Goal: Navigation & Orientation: Find specific page/section

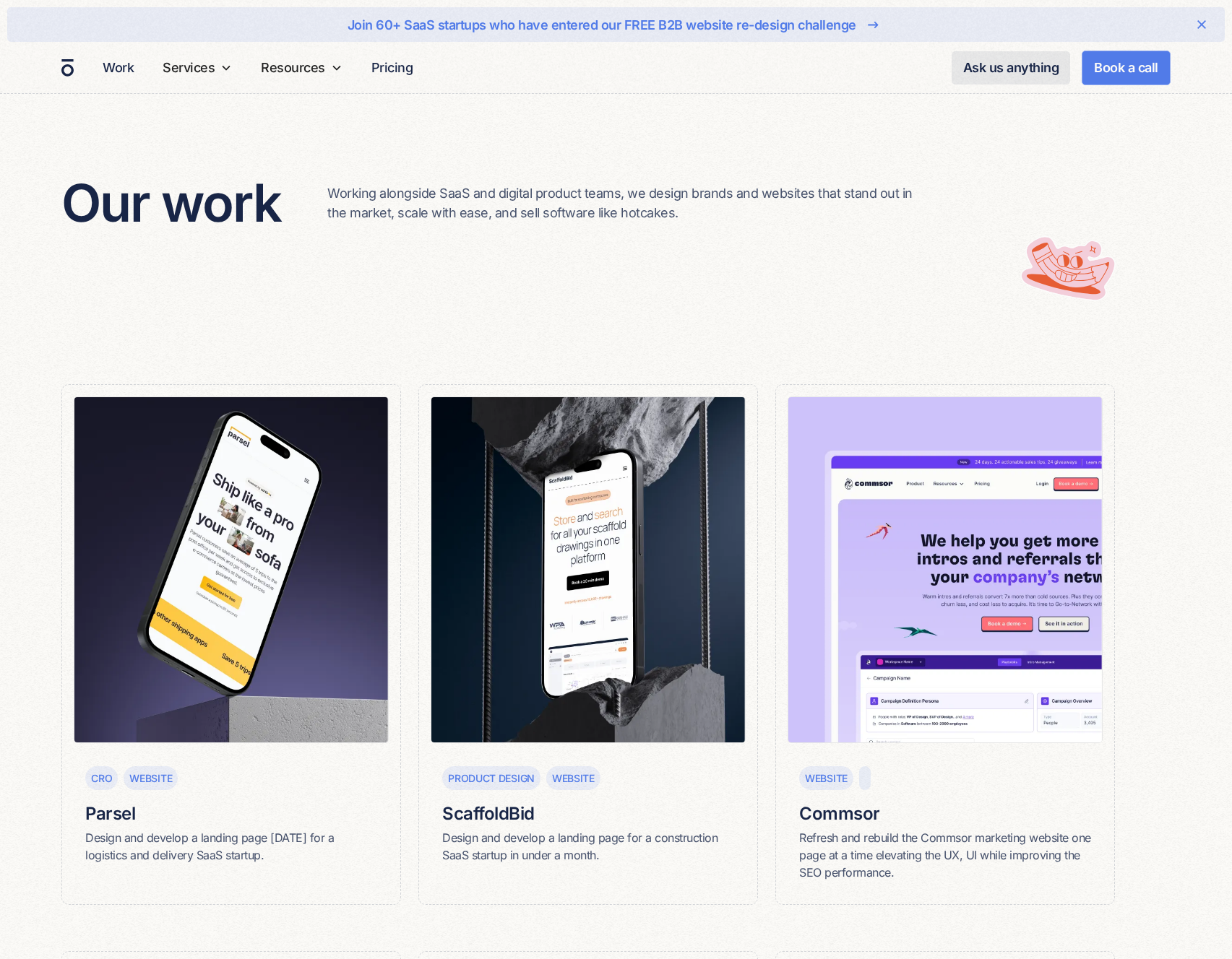
scroll to position [13, 0]
click at [965, 595] on img at bounding box center [946, 569] width 315 height 347
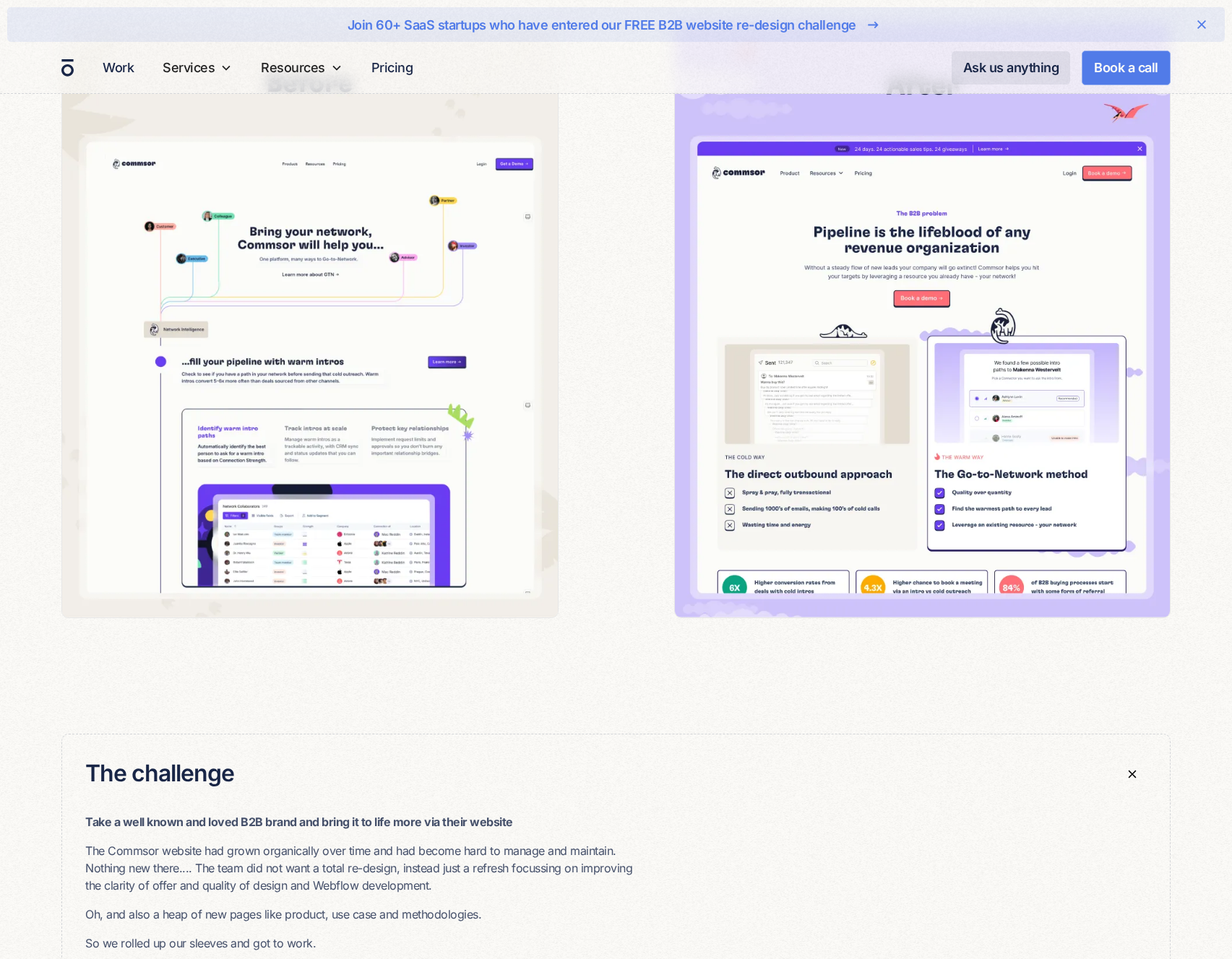
scroll to position [1946, 0]
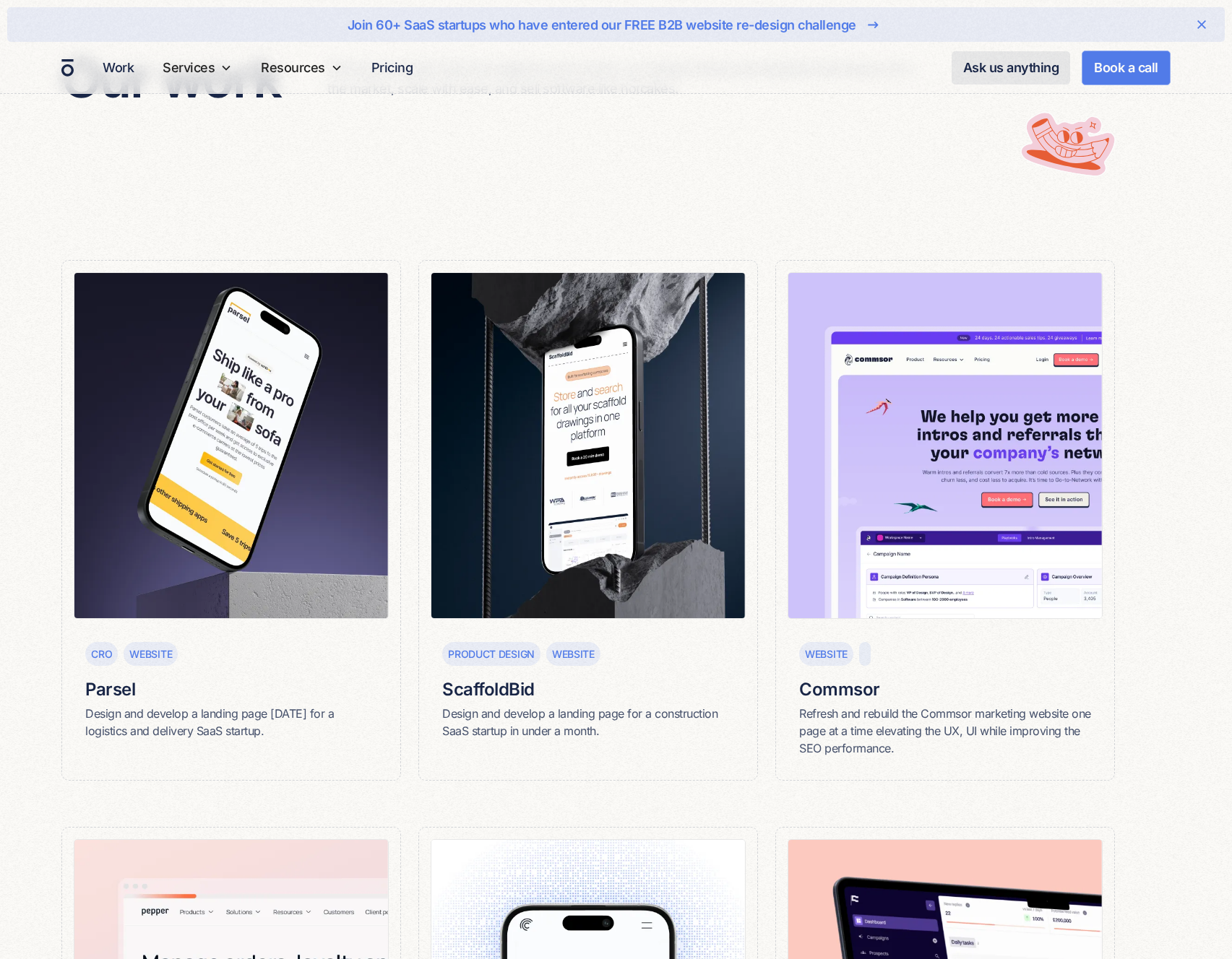
scroll to position [304, 0]
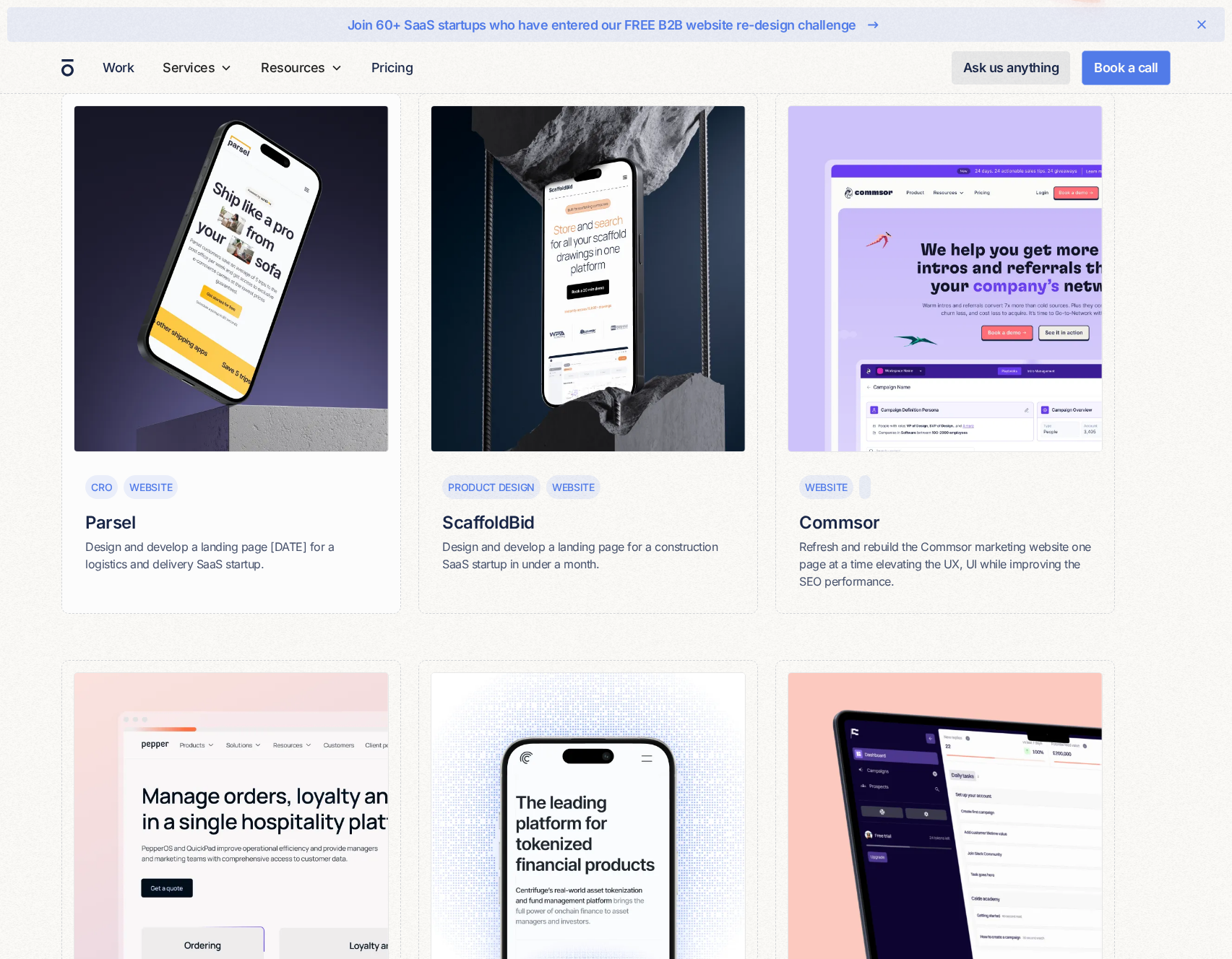
click at [216, 291] on img at bounding box center [231, 279] width 315 height 347
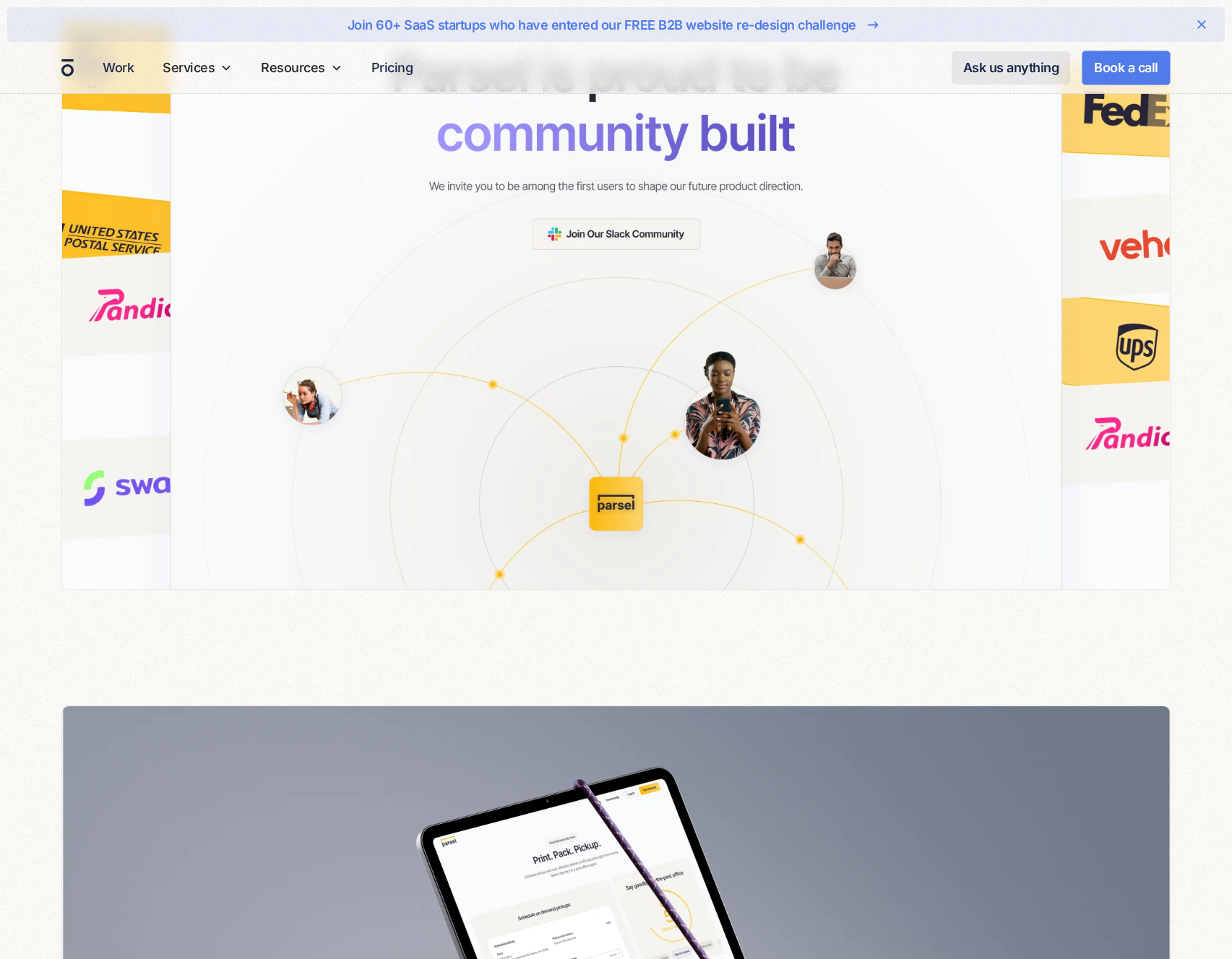
scroll to position [5339, 0]
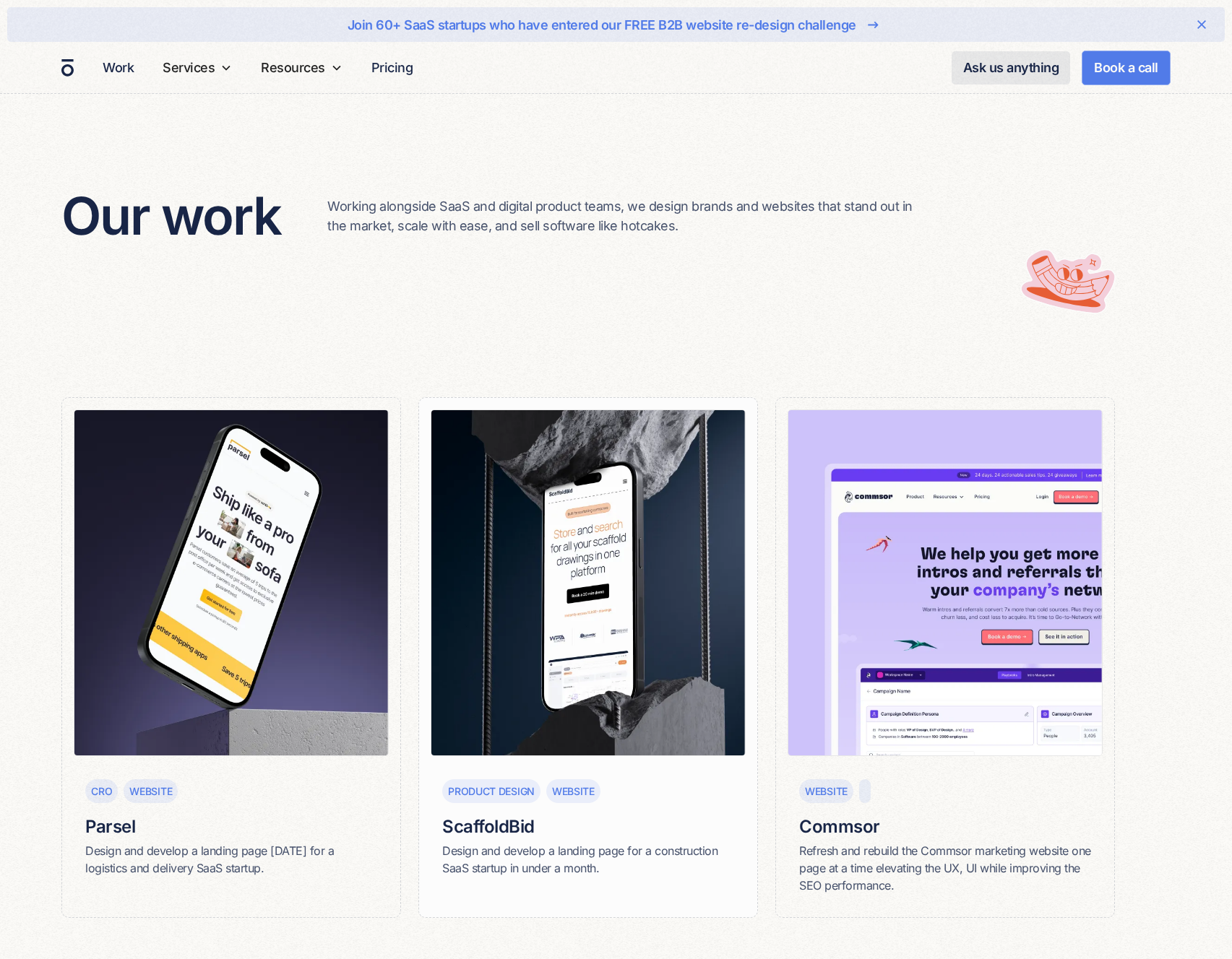
scroll to position [304, 0]
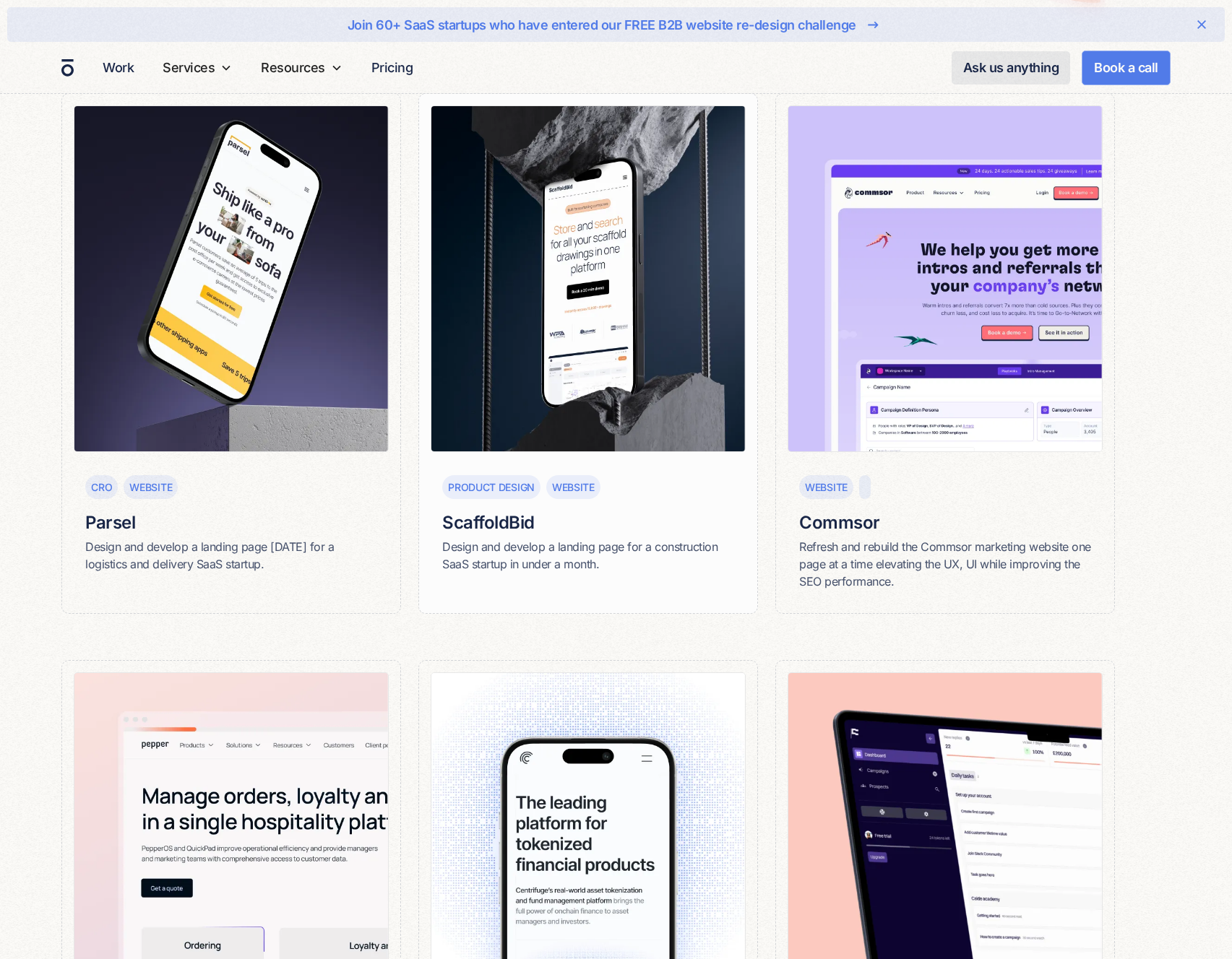
click at [631, 336] on img at bounding box center [589, 279] width 315 height 347
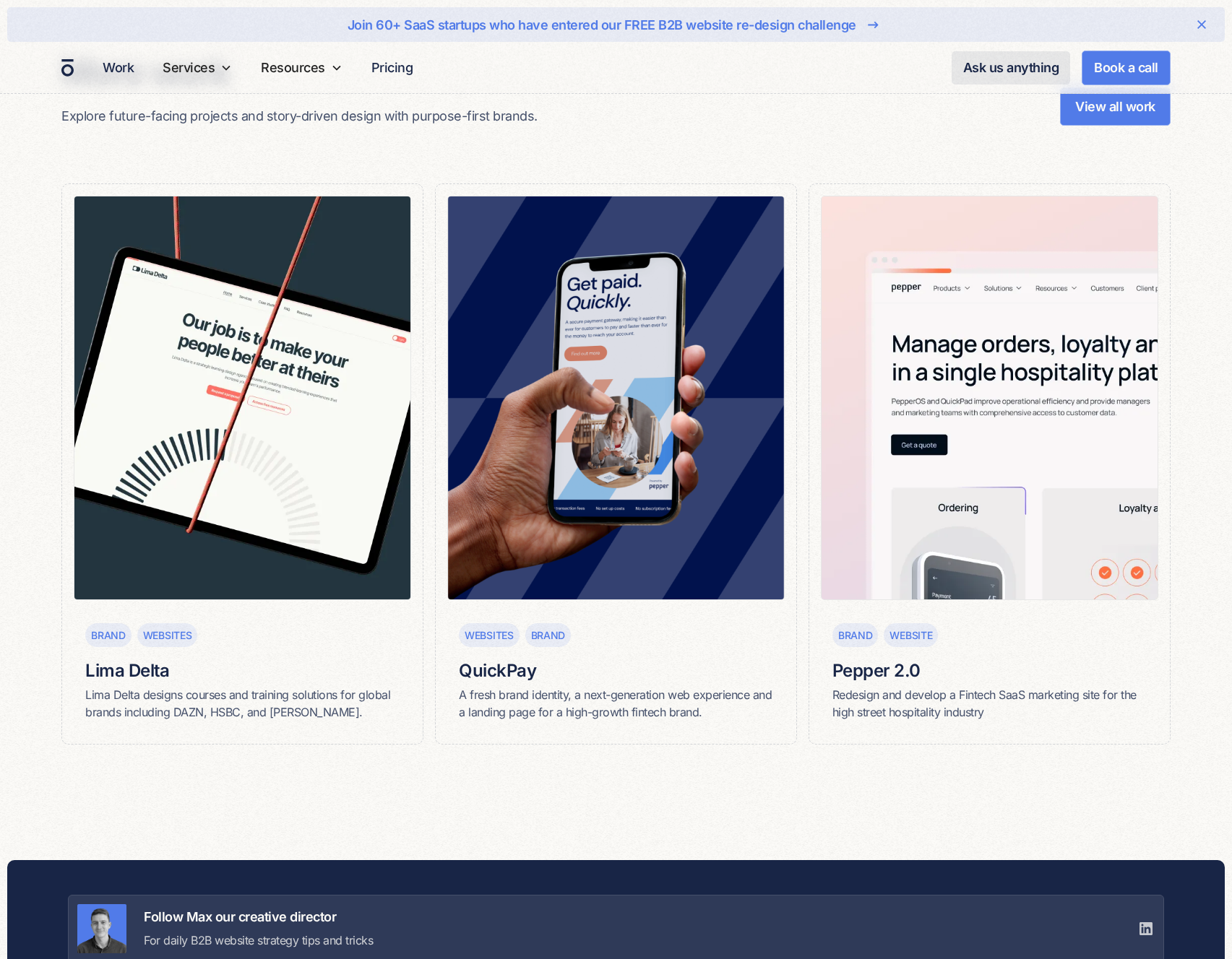
scroll to position [6978, 0]
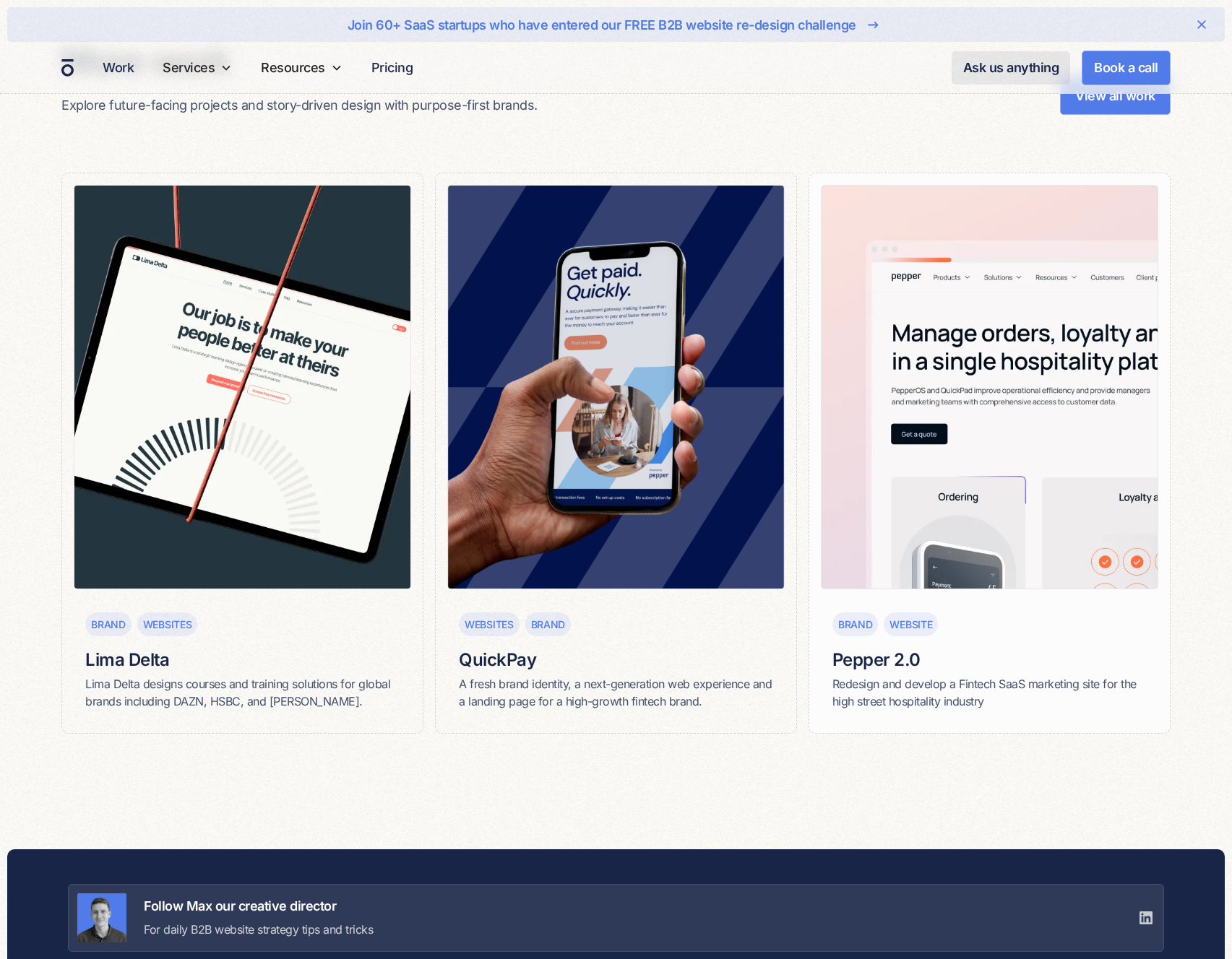
click at [980, 465] on img at bounding box center [989, 386] width 337 height 404
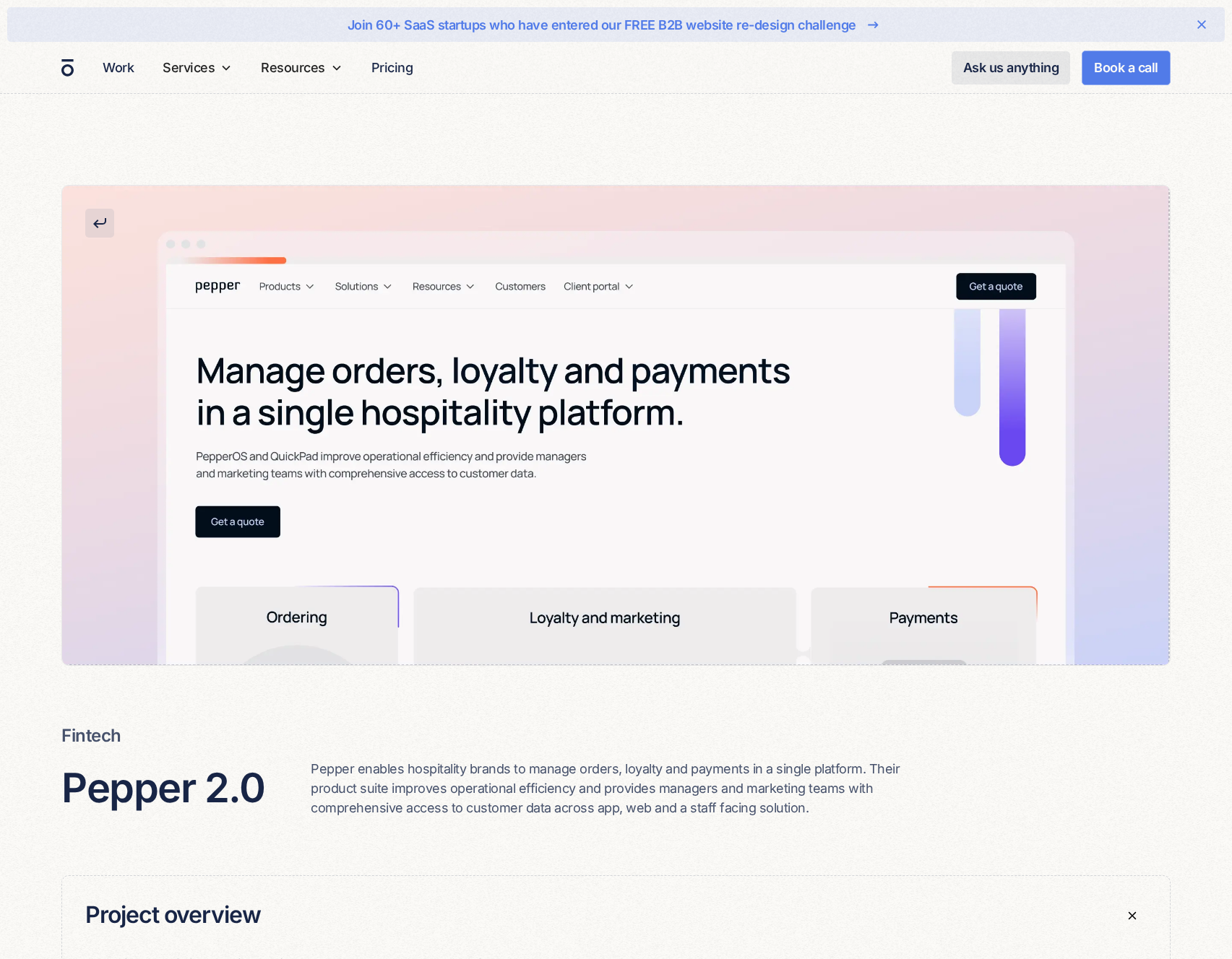
click at [819, 451] on div at bounding box center [616, 425] width 1108 height 480
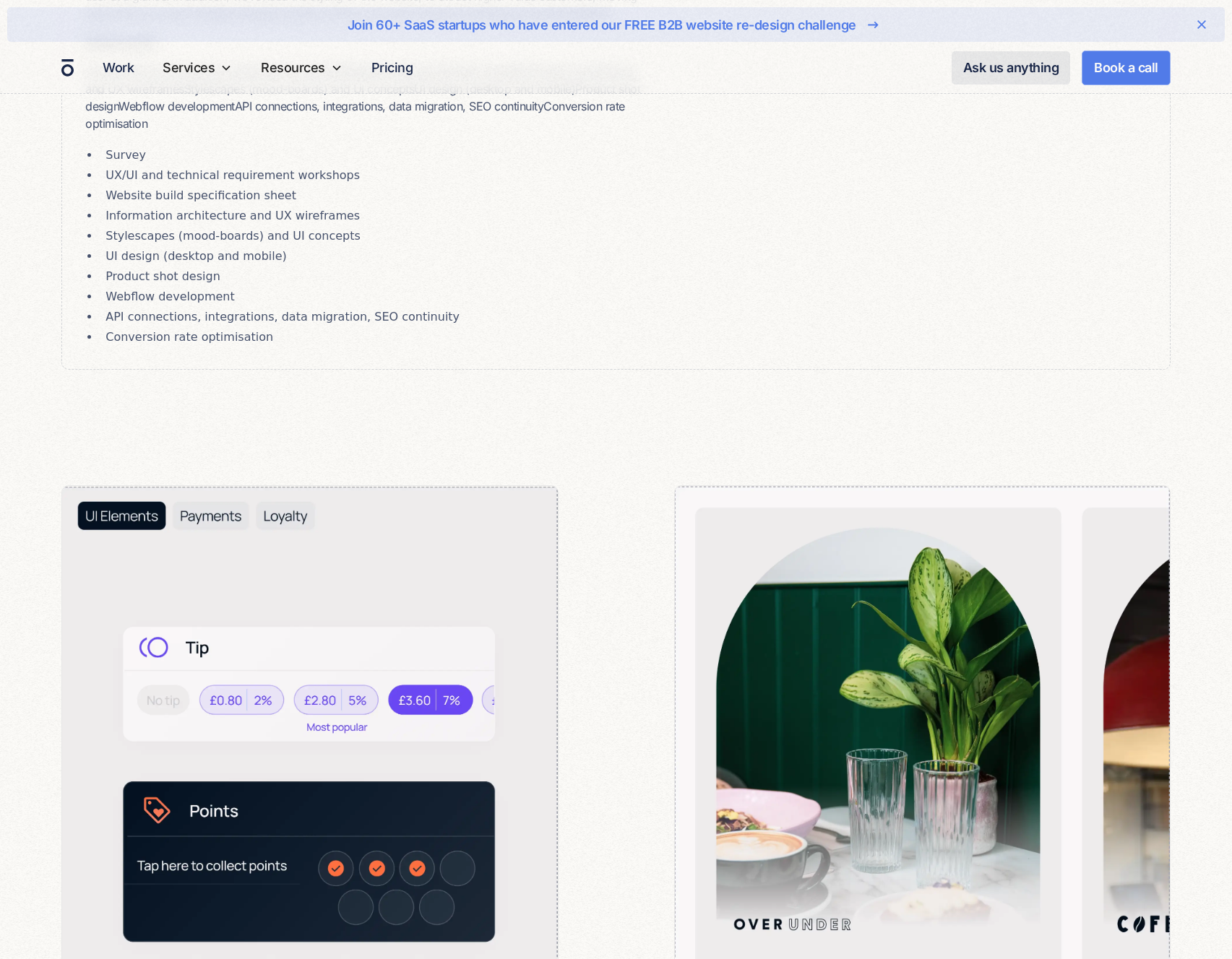
scroll to position [4972, 0]
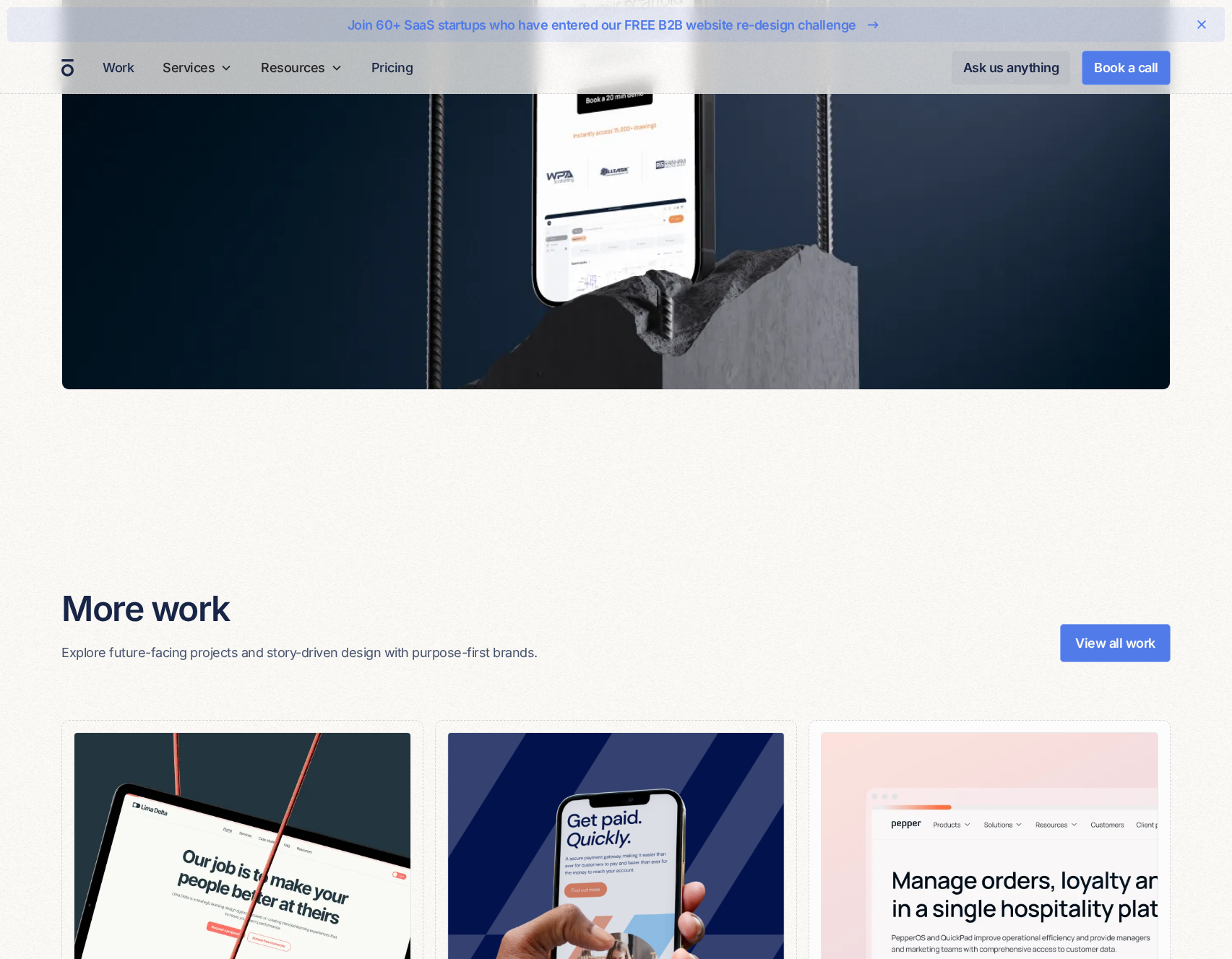
scroll to position [6738, 0]
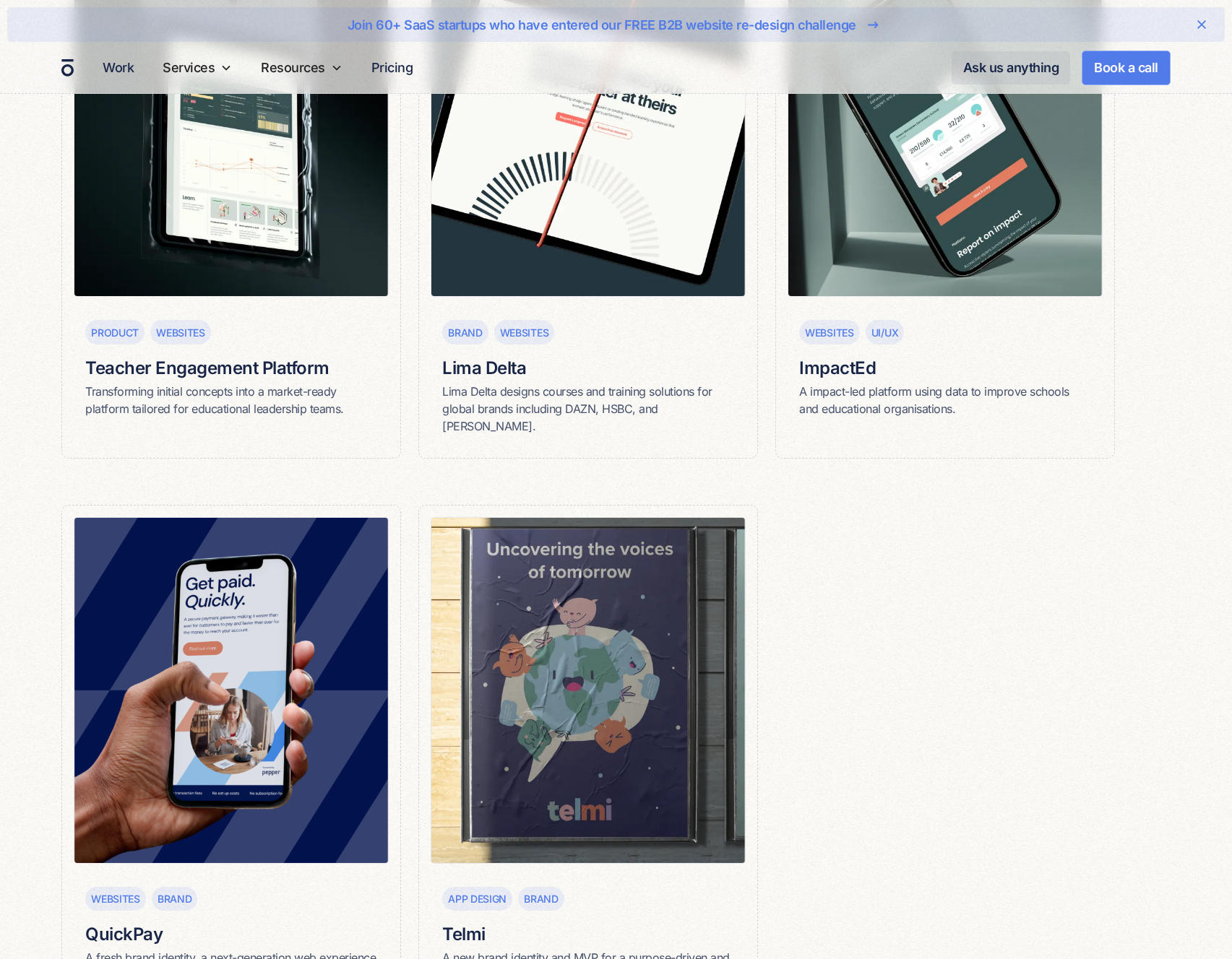
scroll to position [1477, 0]
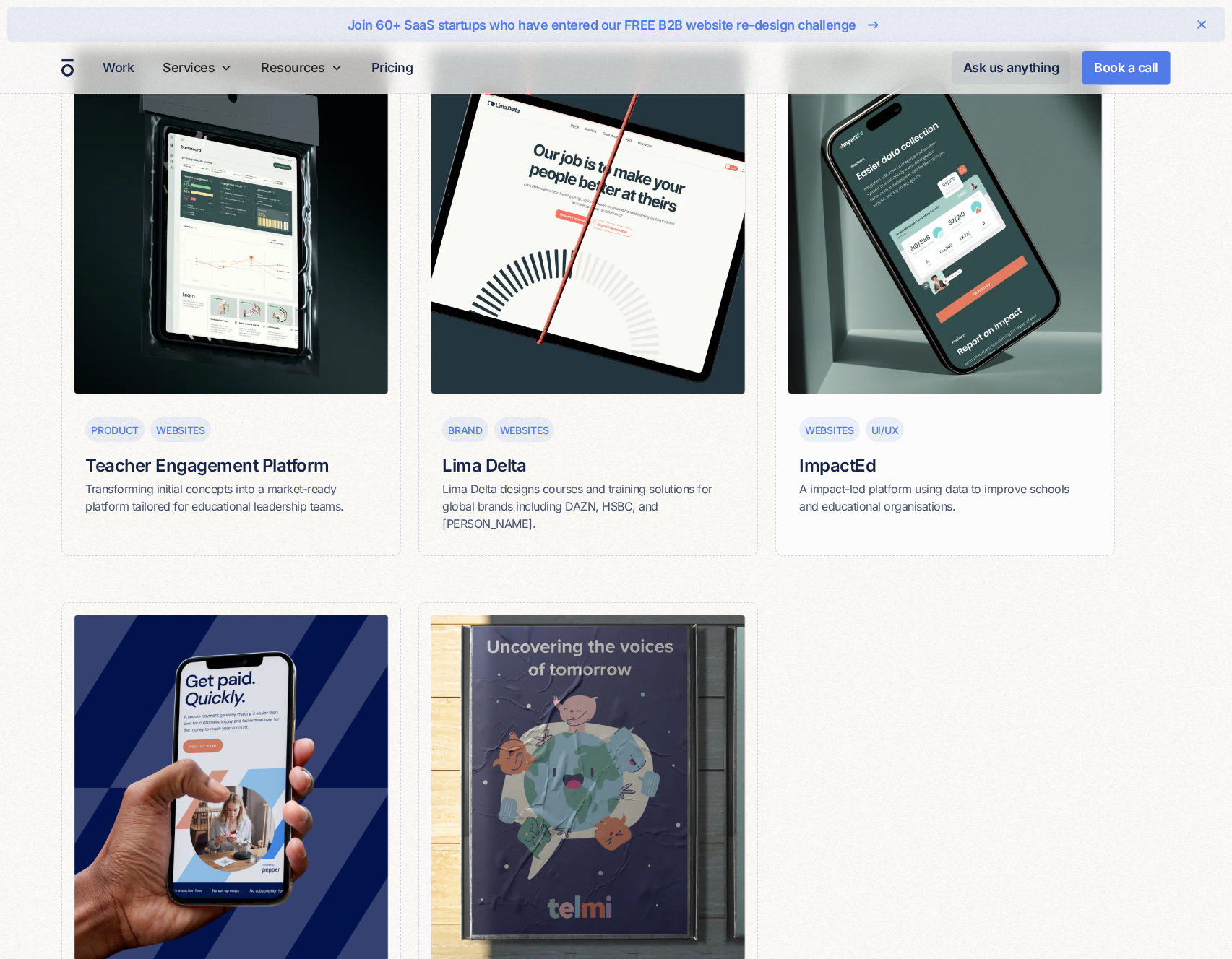
click at [977, 283] on img at bounding box center [946, 221] width 315 height 347
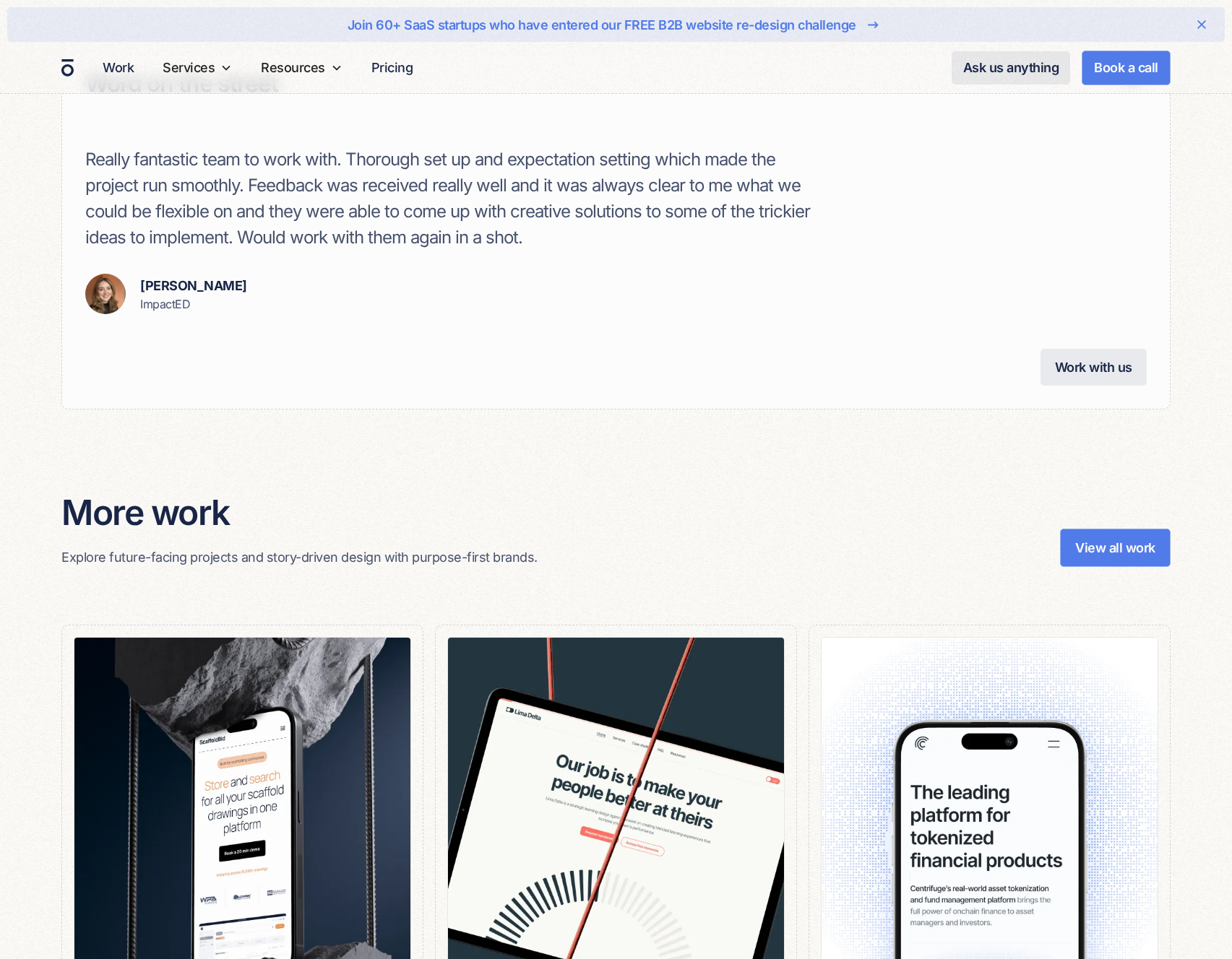
scroll to position [7367, 0]
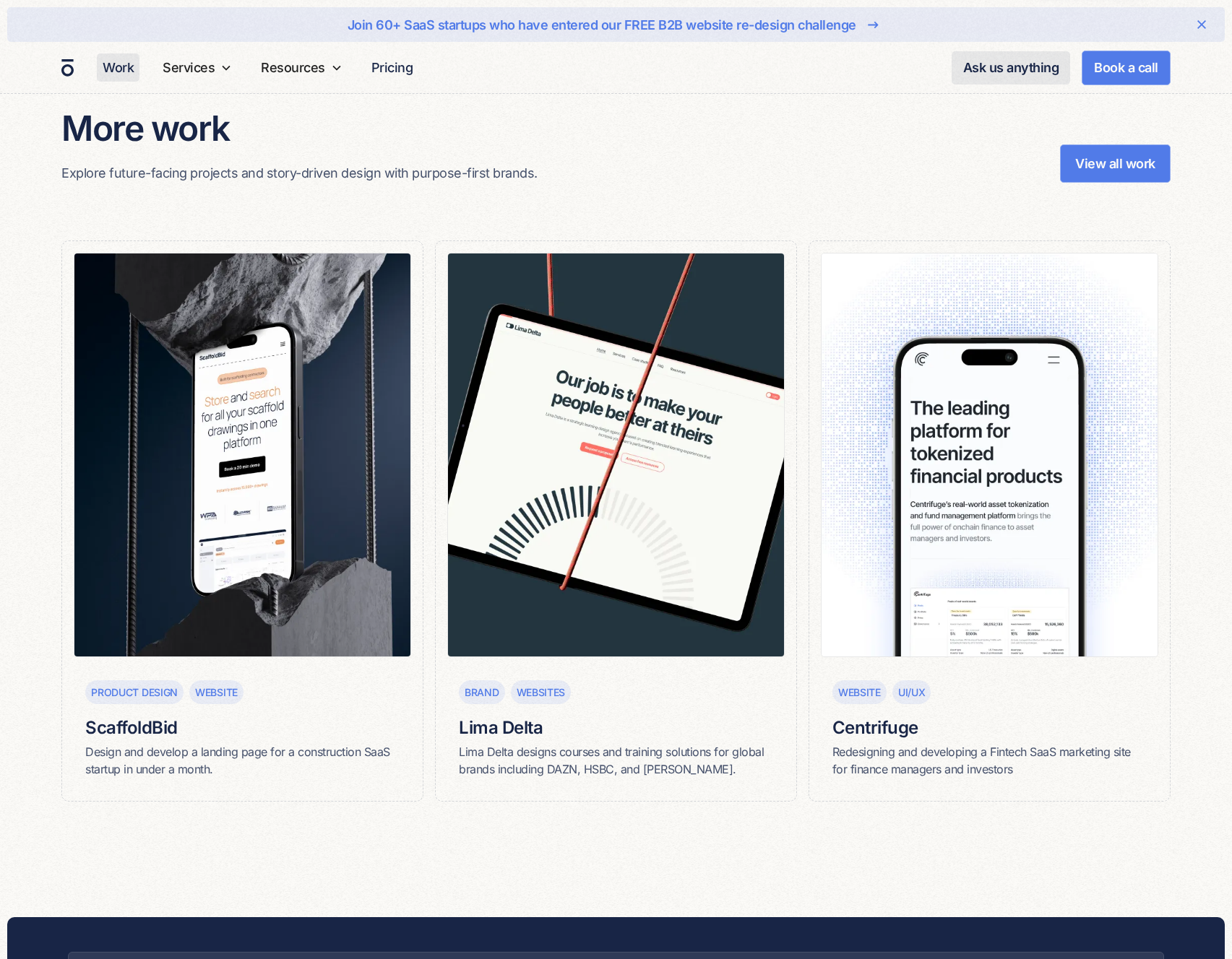
click at [135, 70] on link "Work" at bounding box center [118, 67] width 43 height 28
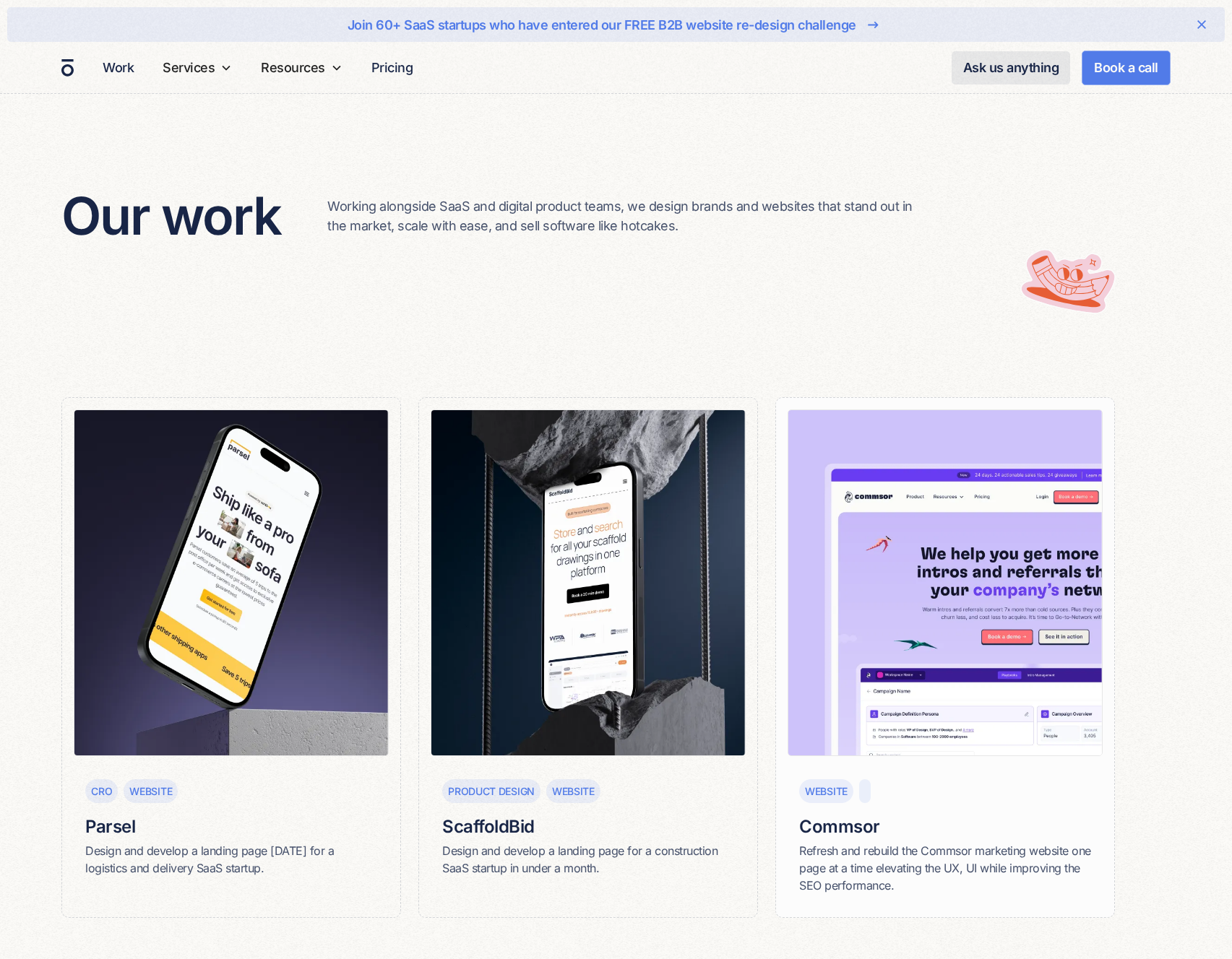
click at [977, 555] on img at bounding box center [946, 582] width 315 height 347
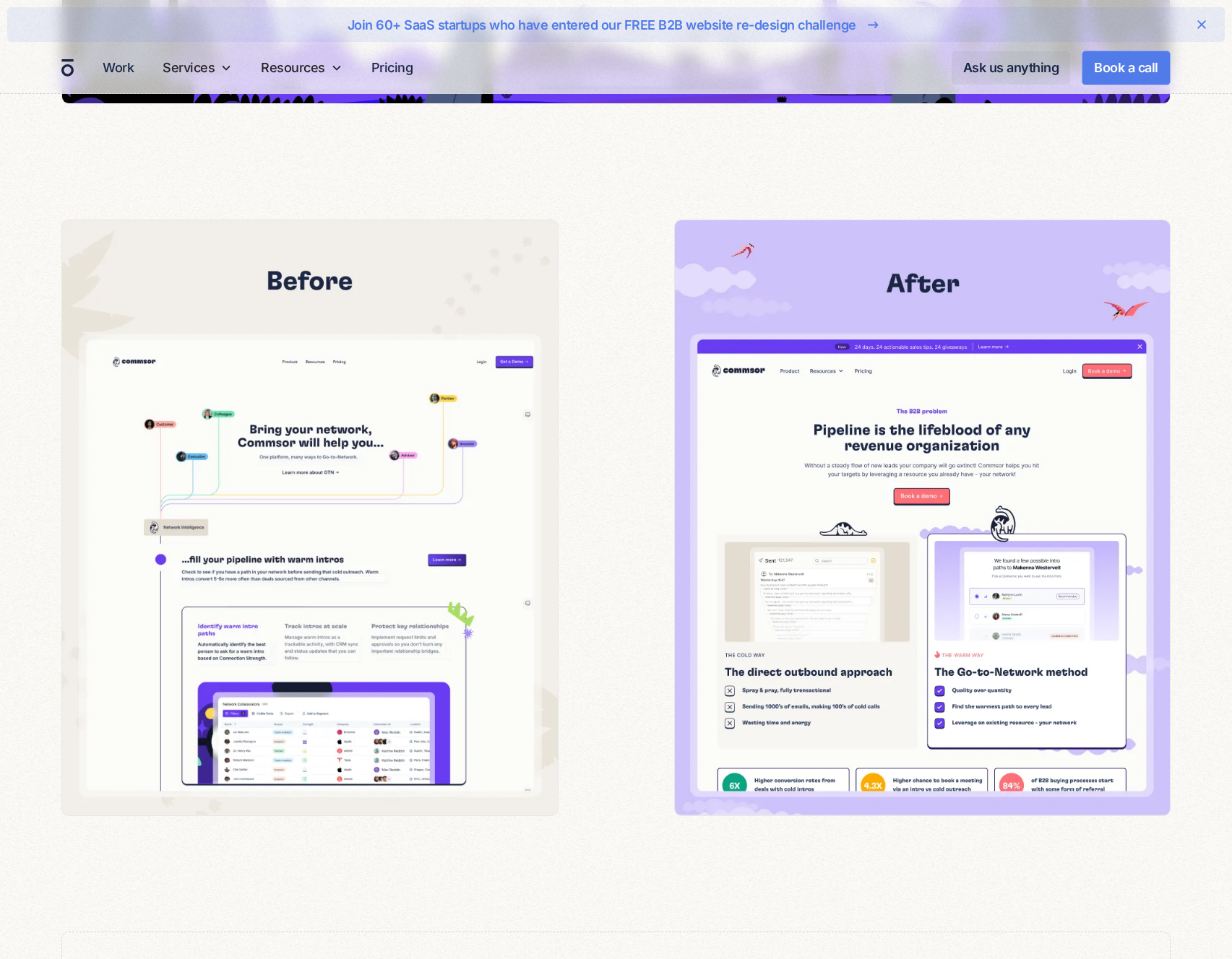
scroll to position [1750, 0]
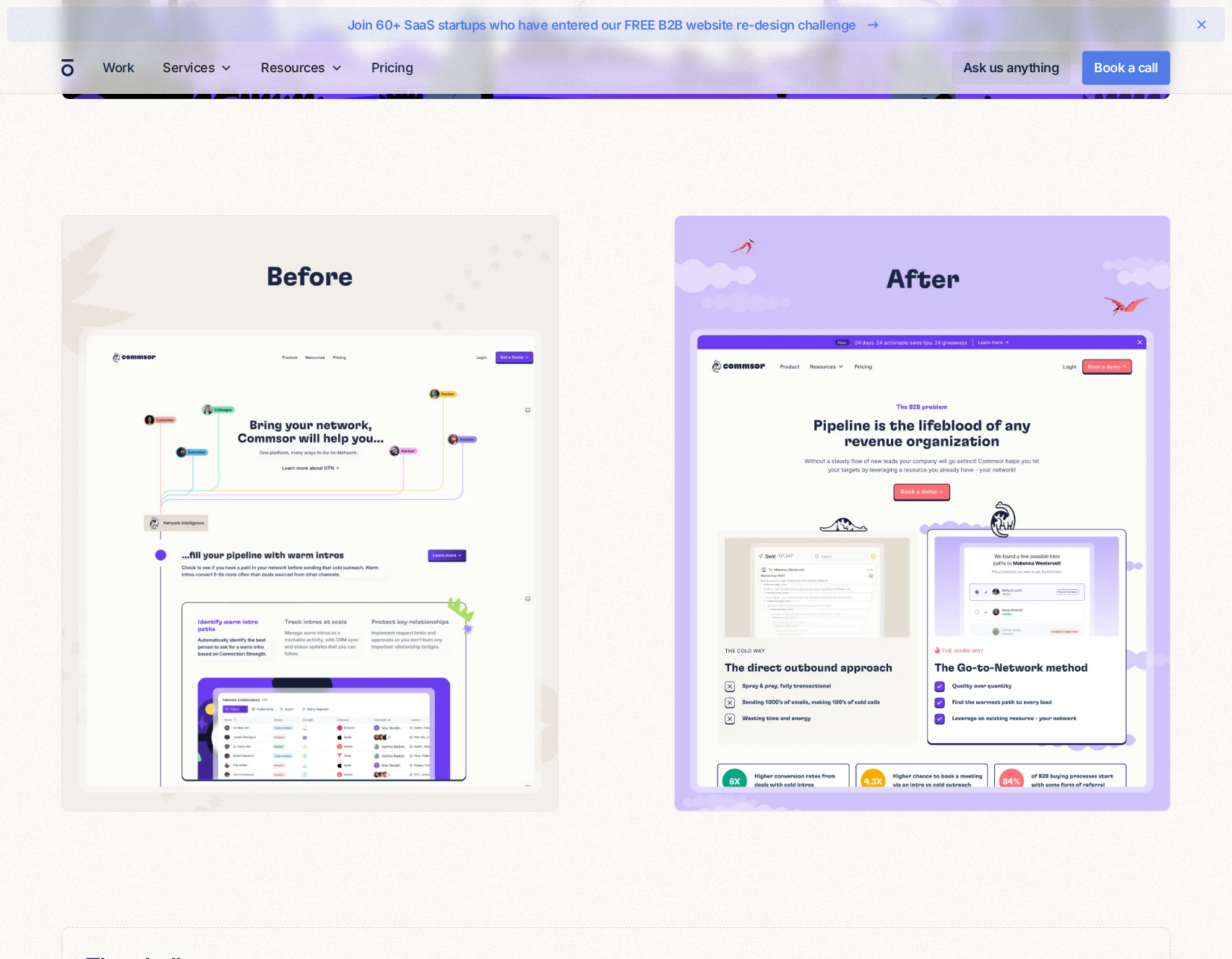
click at [854, 493] on img at bounding box center [922, 514] width 495 height 596
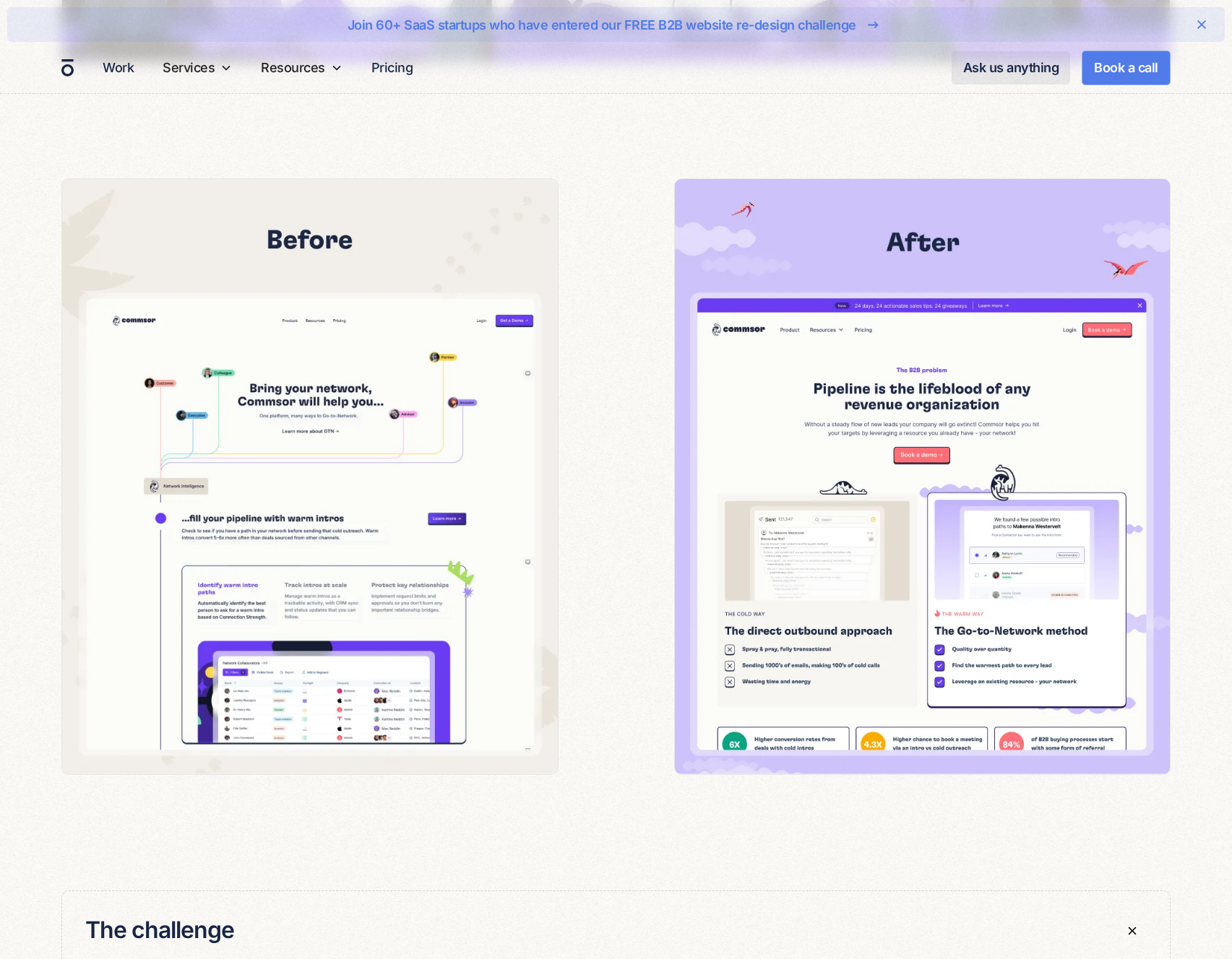
scroll to position [1803, 0]
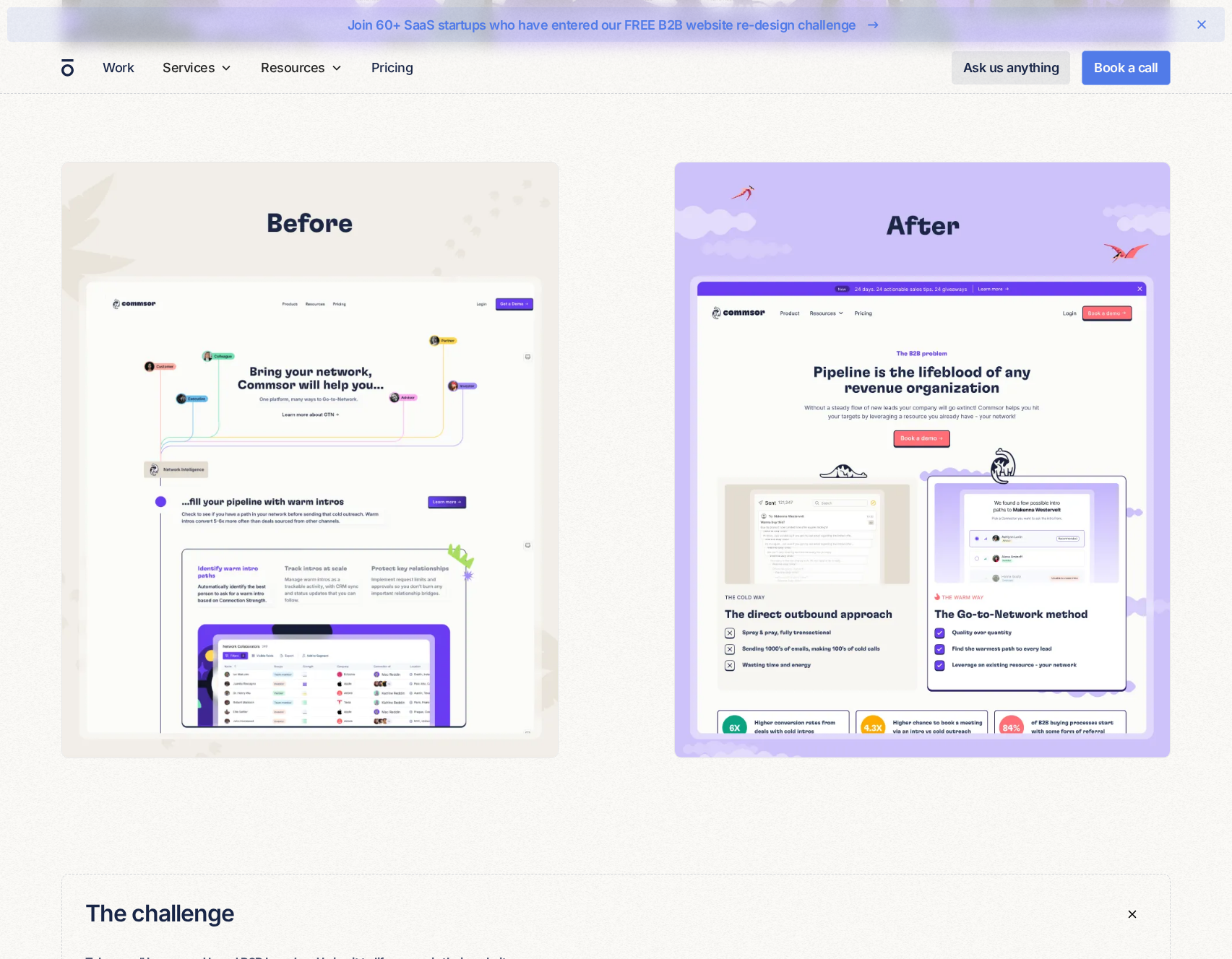
click at [767, 252] on img at bounding box center [922, 460] width 495 height 596
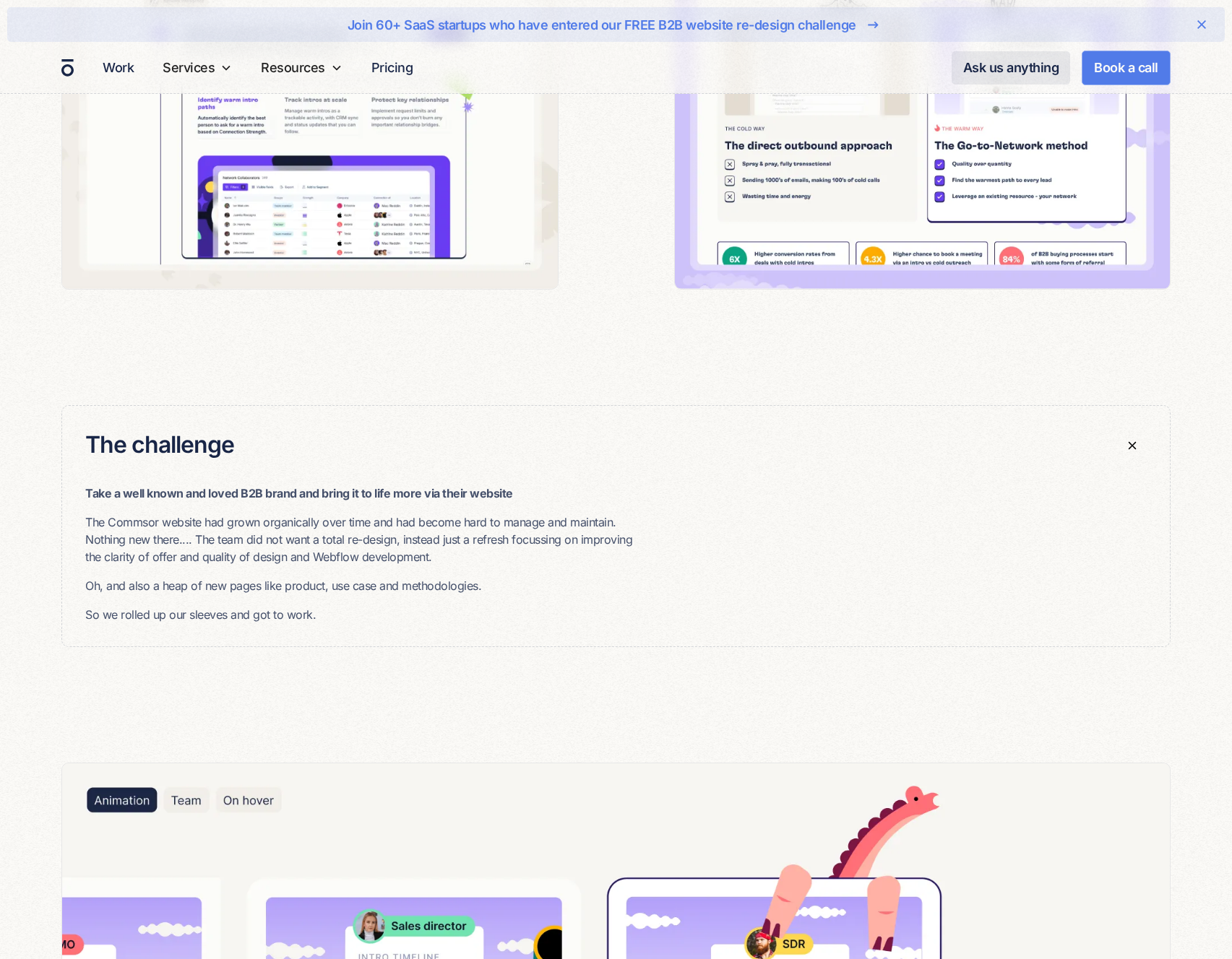
scroll to position [2569, 0]
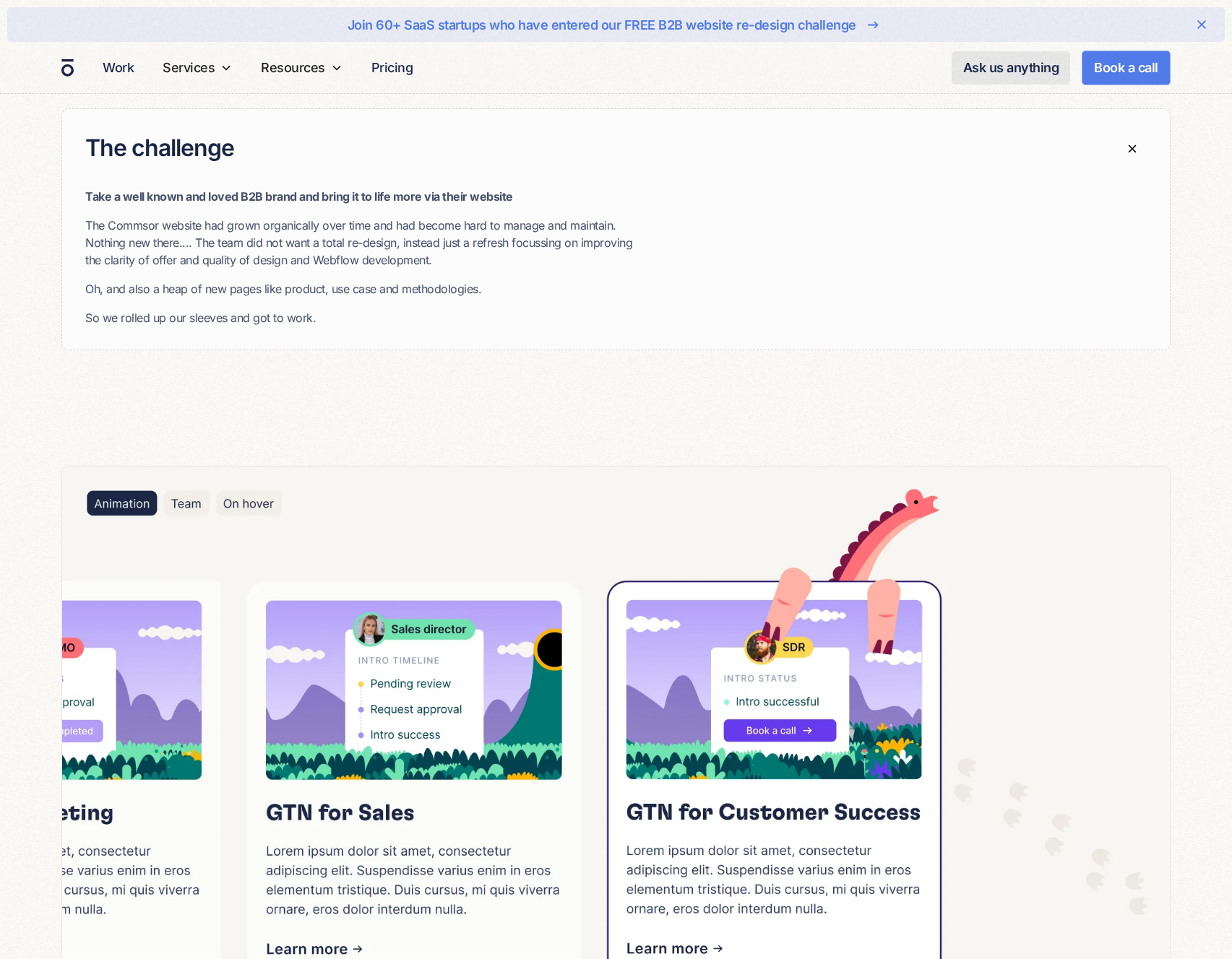
click at [445, 276] on div "Take a well known and loved B2B brand and bring it to life more via their websi…" at bounding box center [363, 257] width 555 height 139
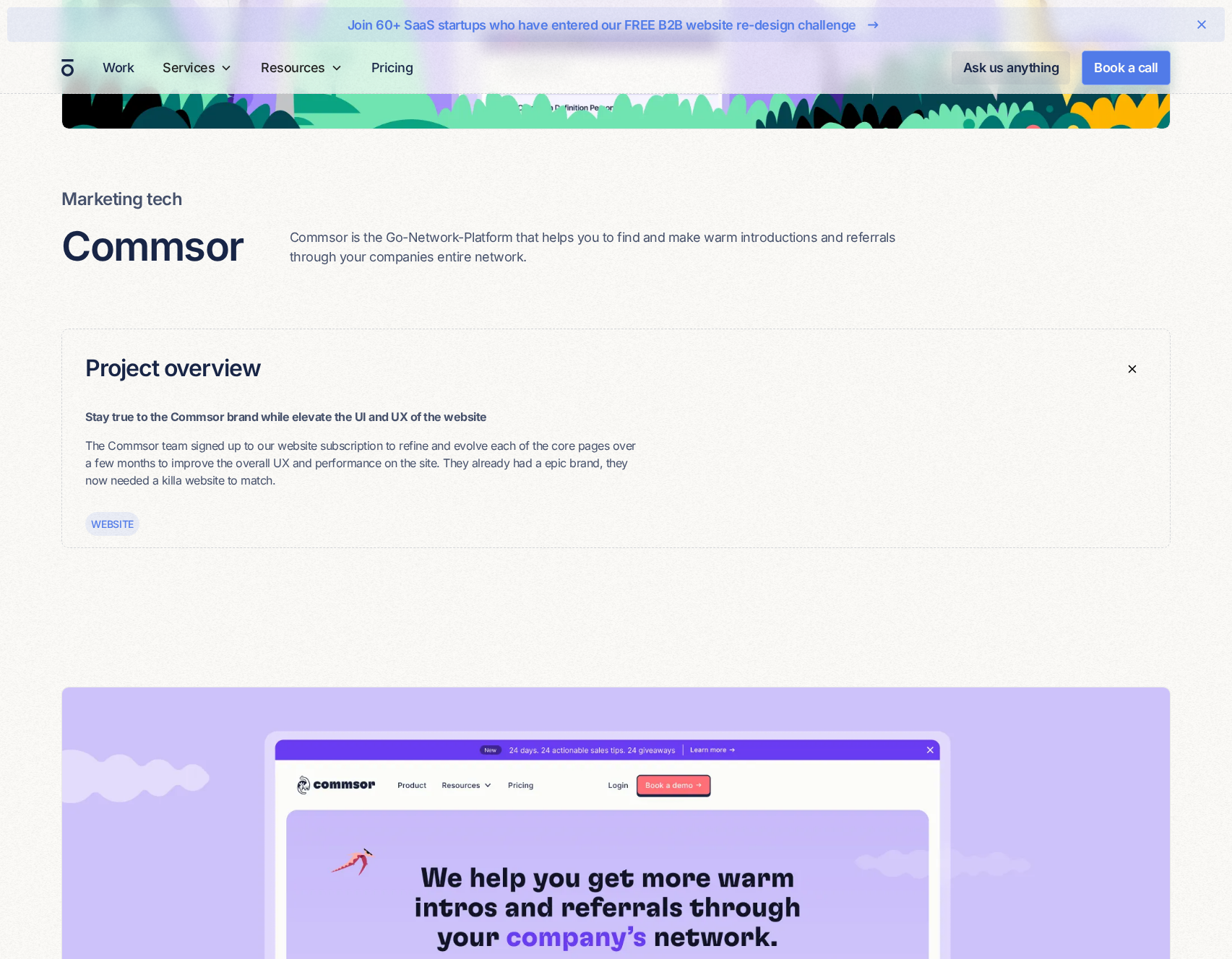
scroll to position [420, 0]
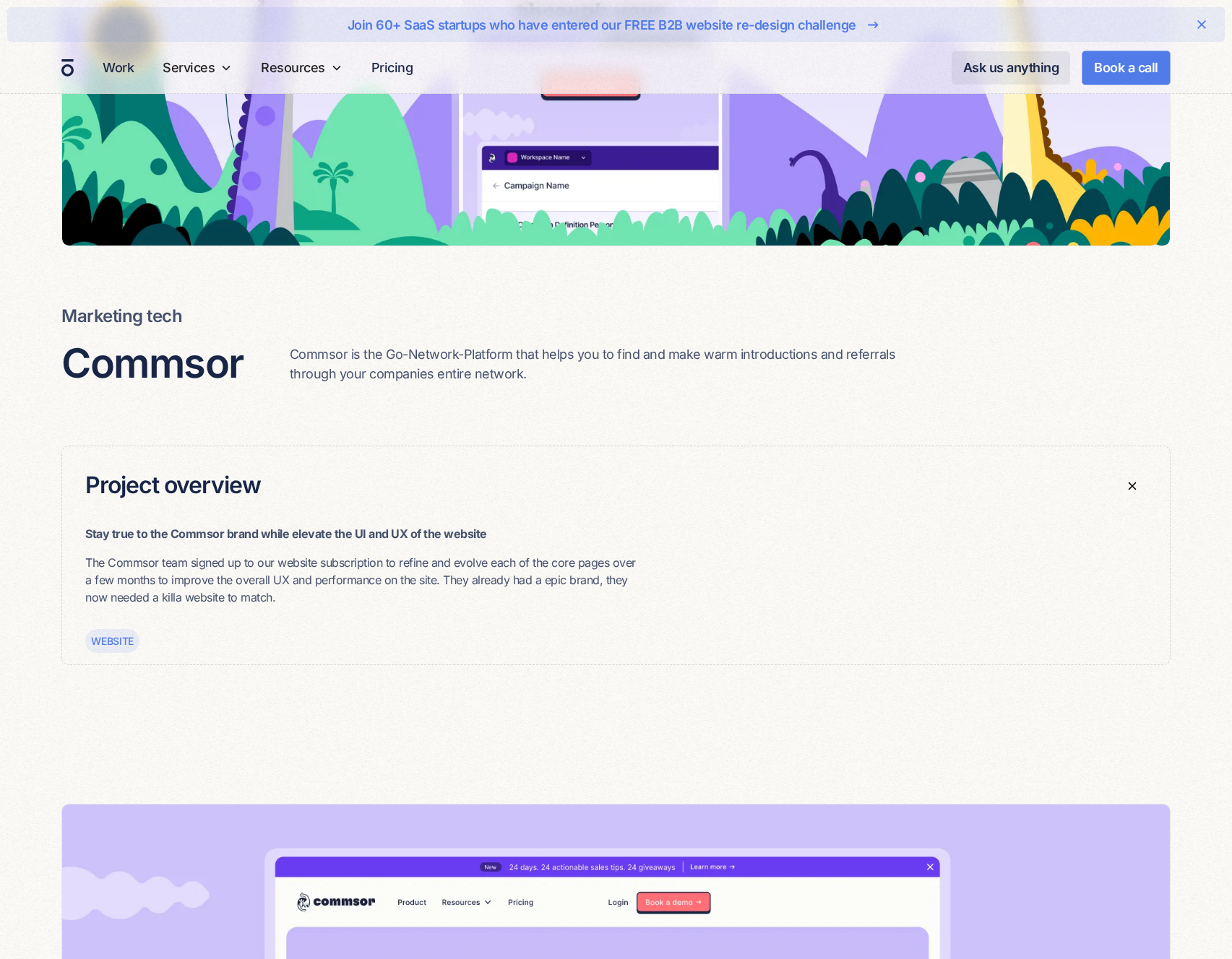
click at [148, 89] on div "Work Services SERVICES B2B website design Take a look behind the scenes of our …" at bounding box center [258, 67] width 322 height 52
click at [117, 82] on div "Work" at bounding box center [118, 67] width 43 height 52
click at [124, 66] on link "Work" at bounding box center [118, 67] width 43 height 28
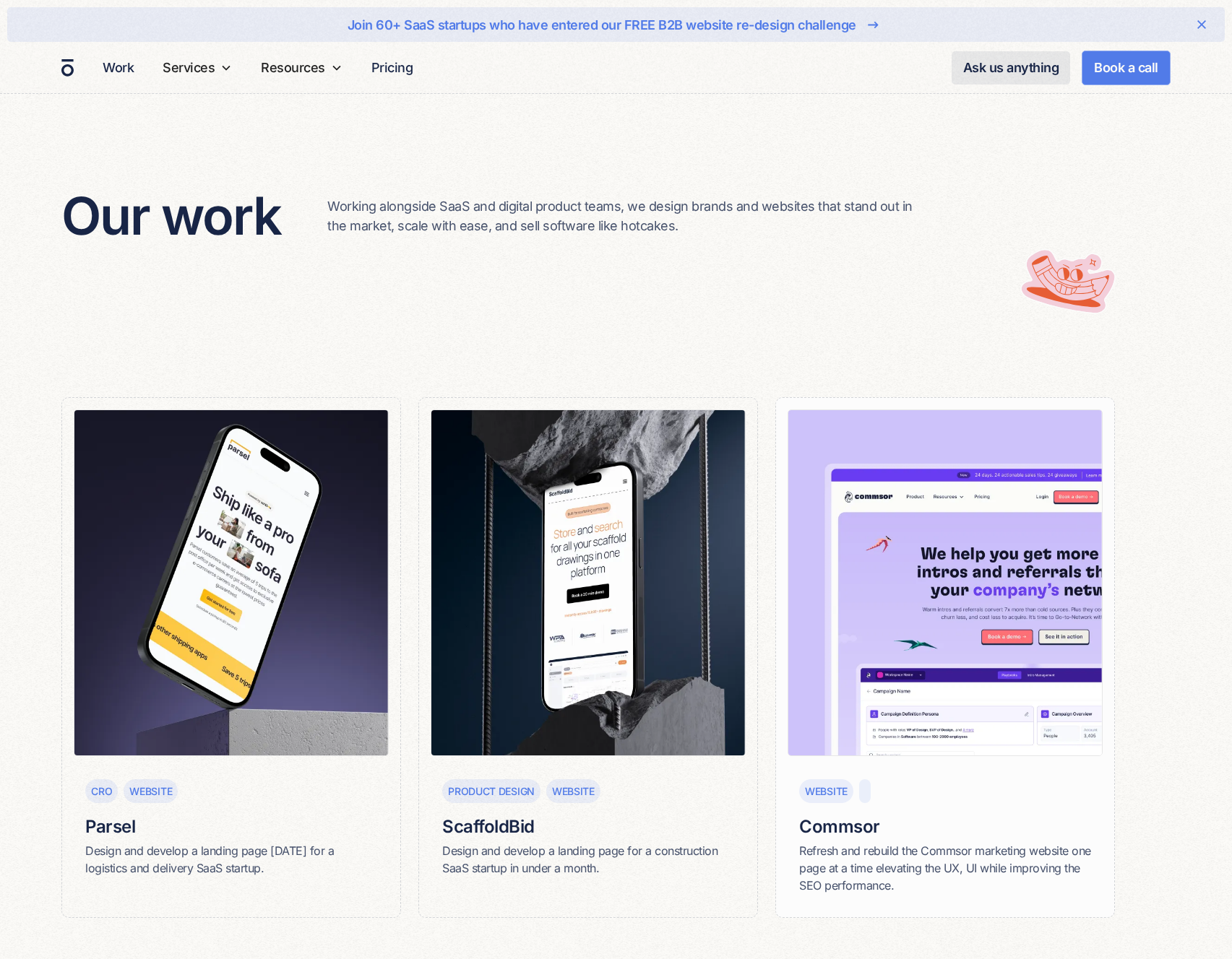
click at [915, 548] on img at bounding box center [946, 582] width 315 height 347
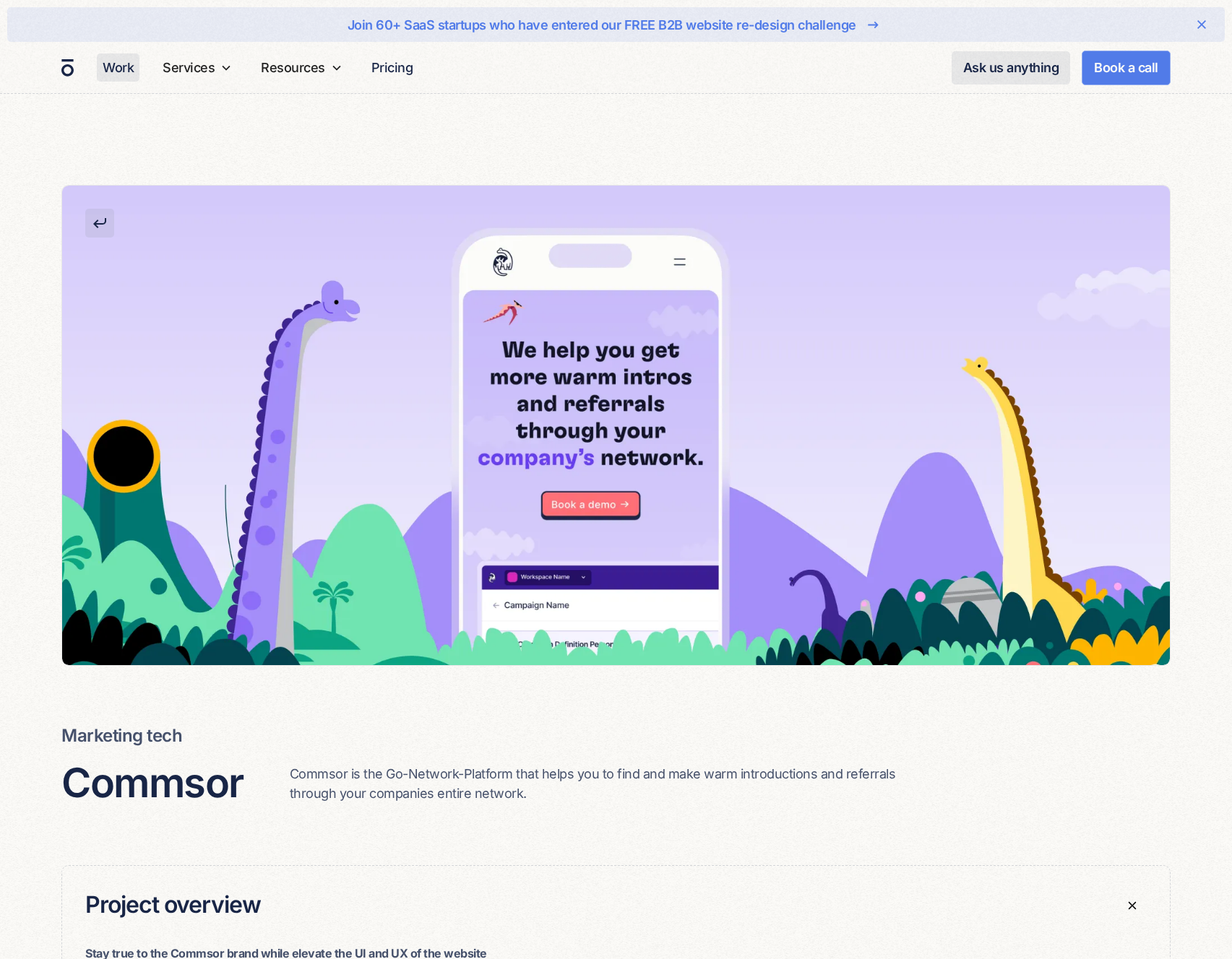
click at [120, 75] on link "Work" at bounding box center [118, 67] width 43 height 28
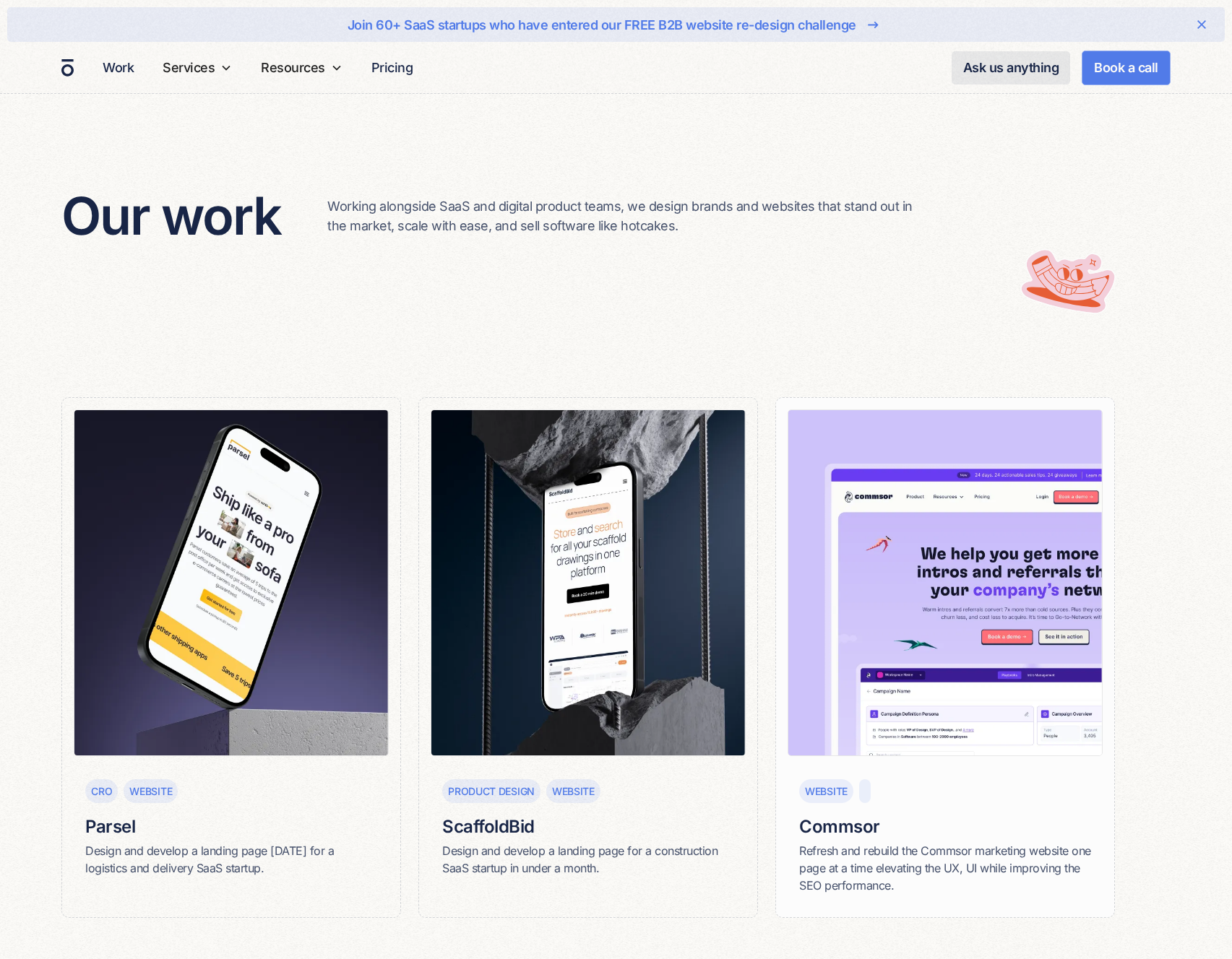
click at [909, 567] on img at bounding box center [946, 582] width 315 height 347
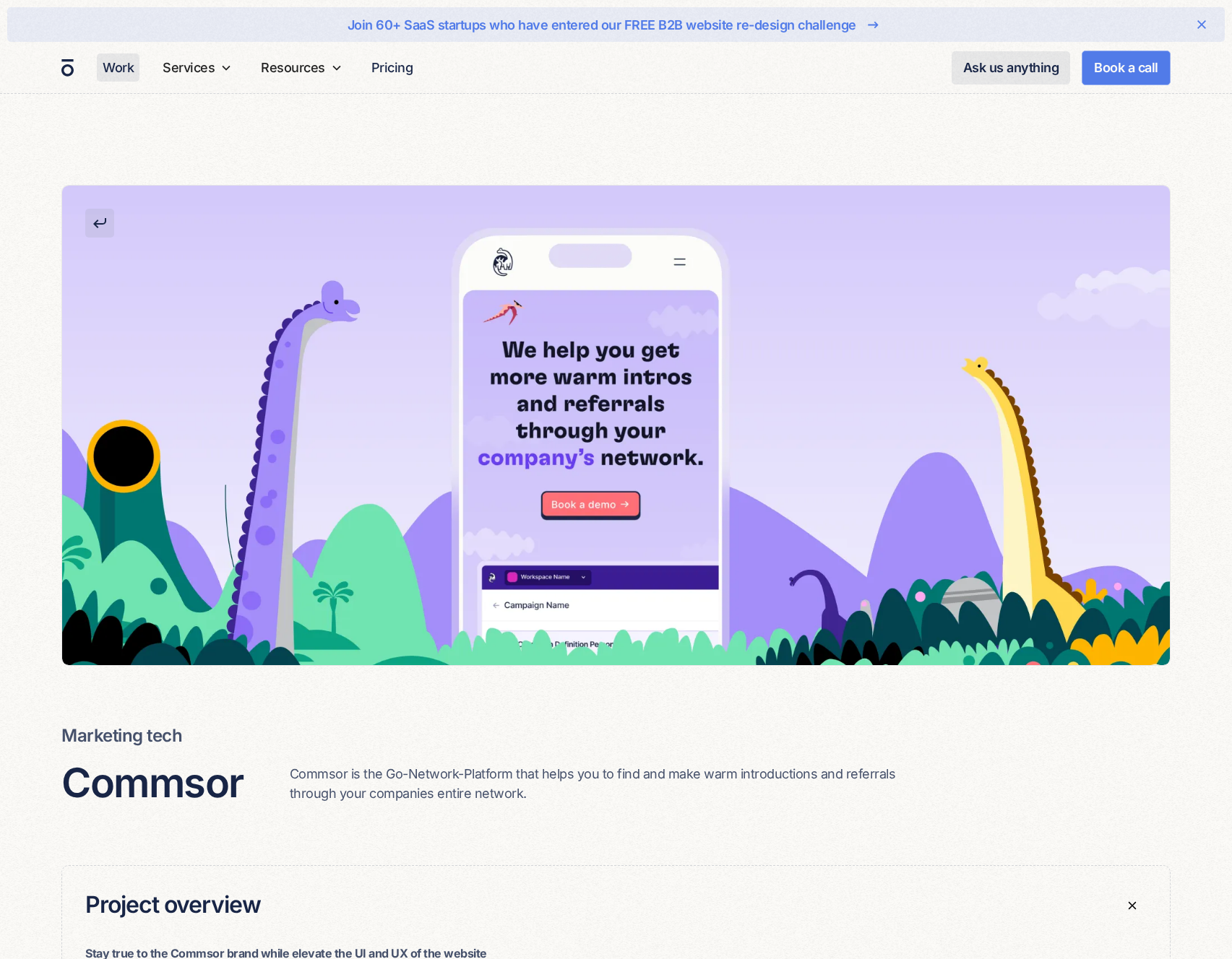
click at [104, 65] on link "Work" at bounding box center [118, 67] width 43 height 28
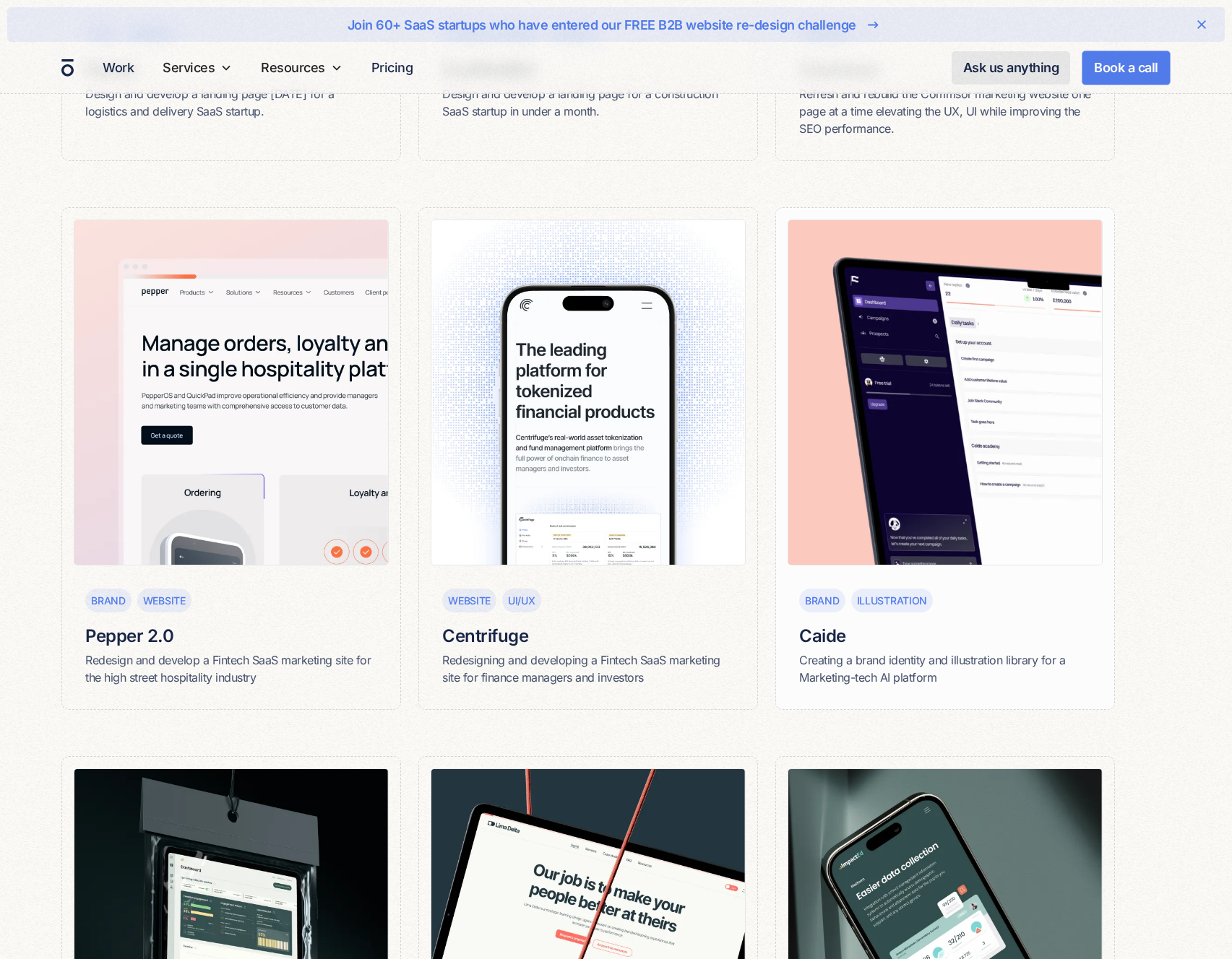
scroll to position [762, 0]
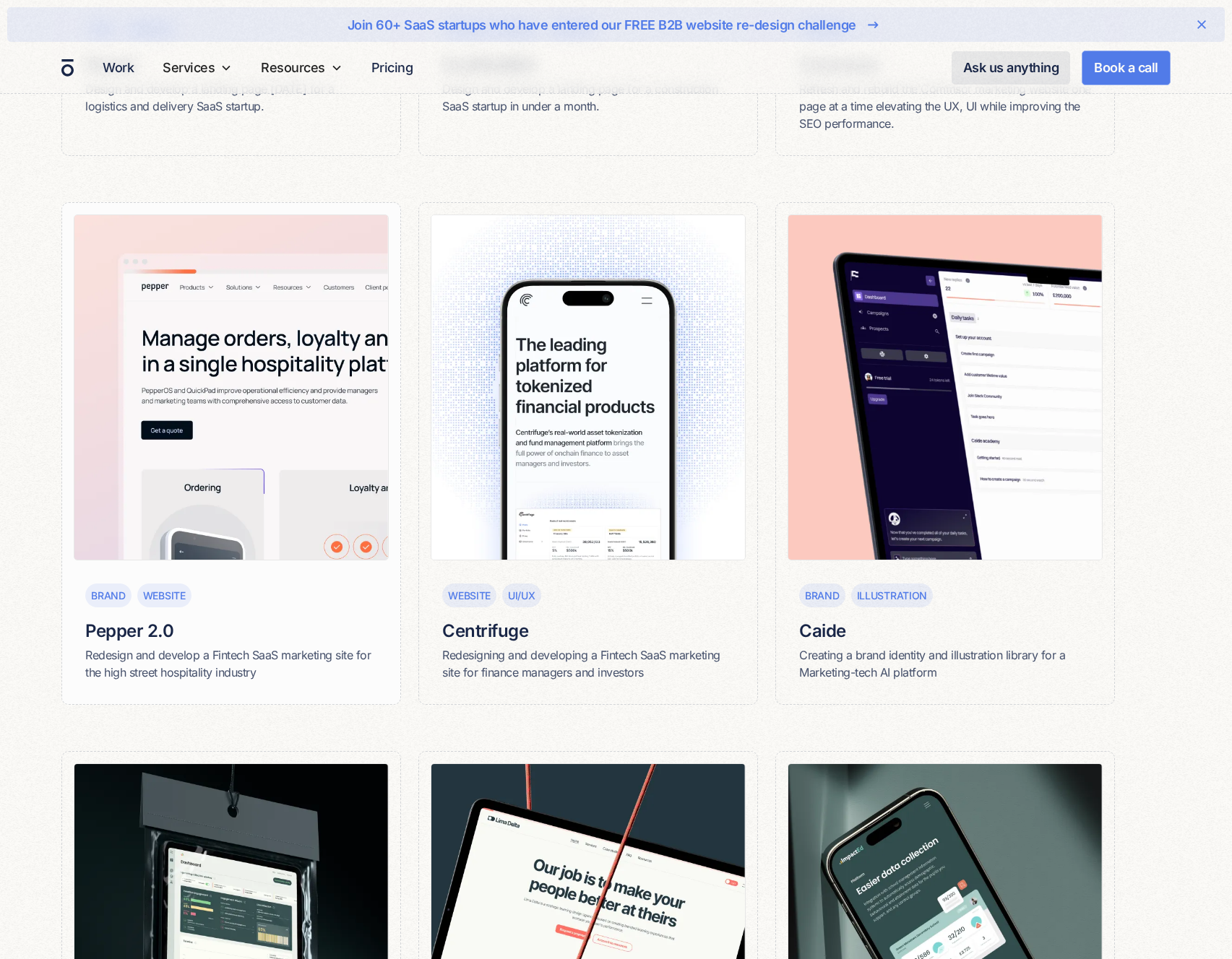
click at [159, 351] on img at bounding box center [231, 388] width 315 height 347
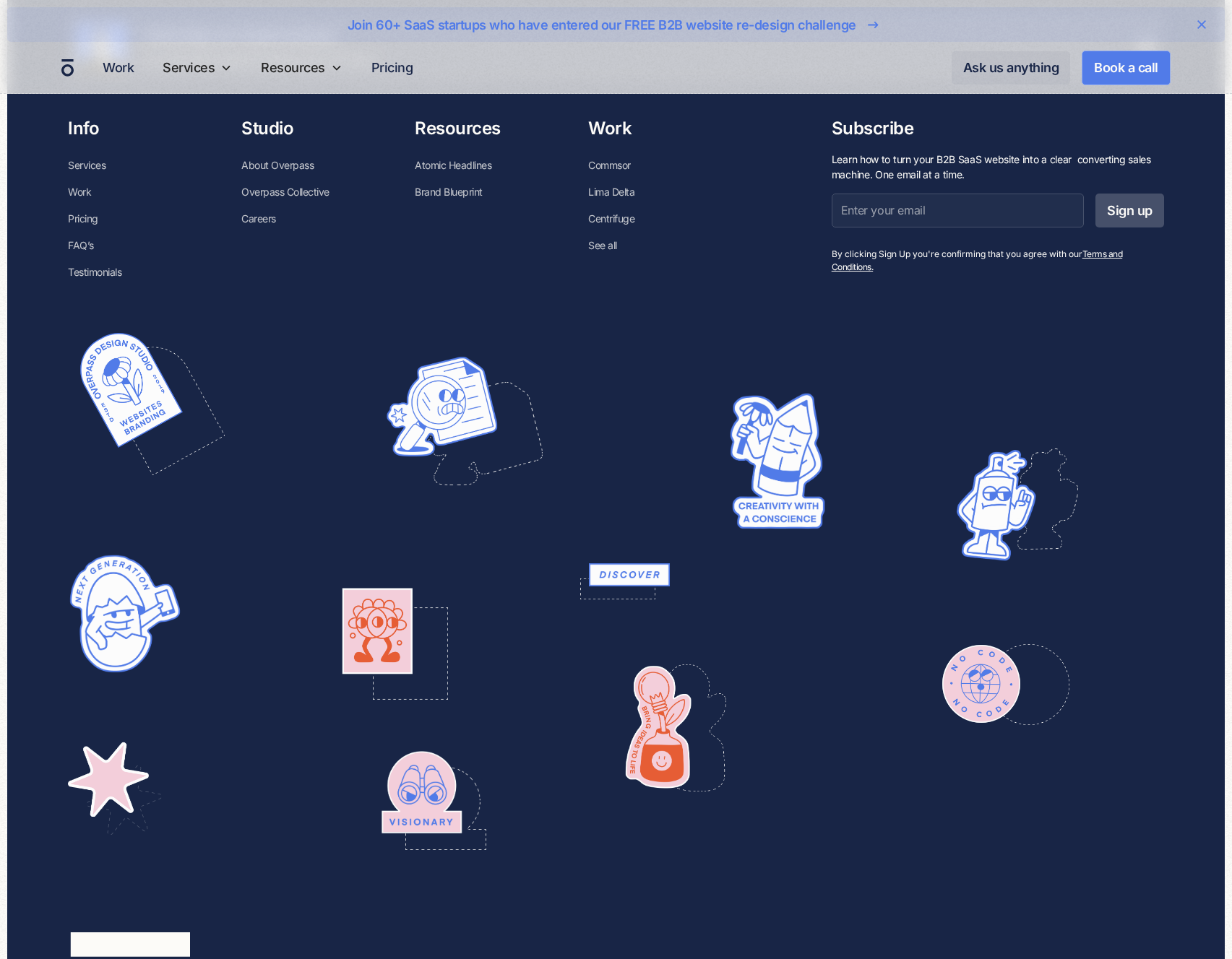
scroll to position [8250, 0]
click at [990, 530] on img at bounding box center [992, 505] width 121 height 141
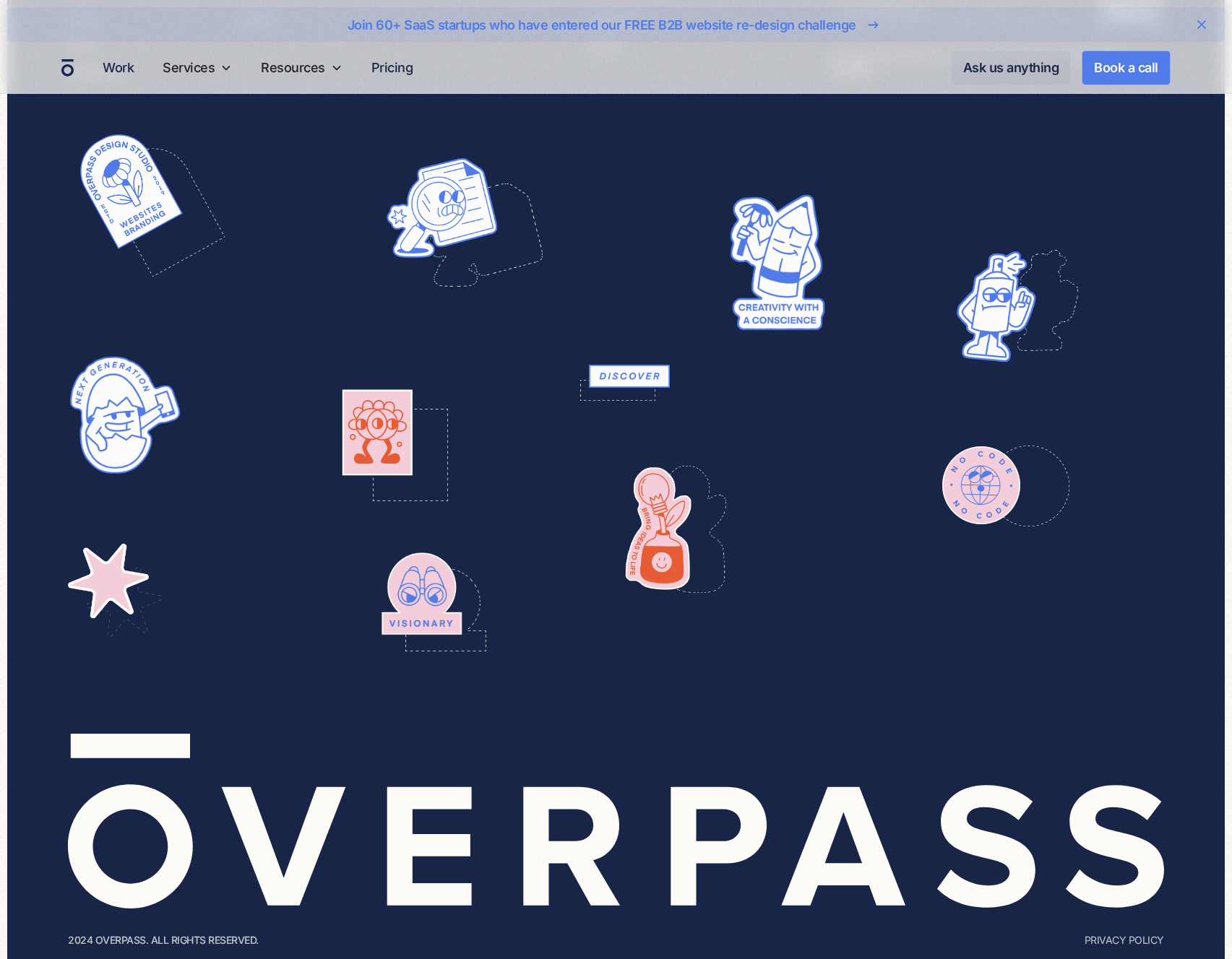
scroll to position [8319, 0]
